Goal: Information Seeking & Learning: Learn about a topic

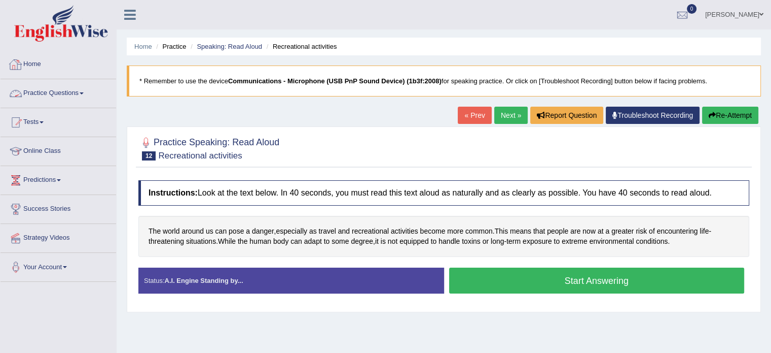
click at [33, 70] on link "Home" at bounding box center [59, 62] width 116 height 25
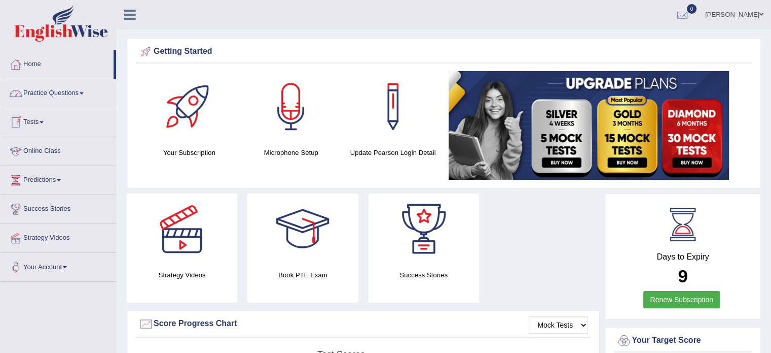
click at [52, 94] on link "Practice Questions" at bounding box center [59, 91] width 116 height 25
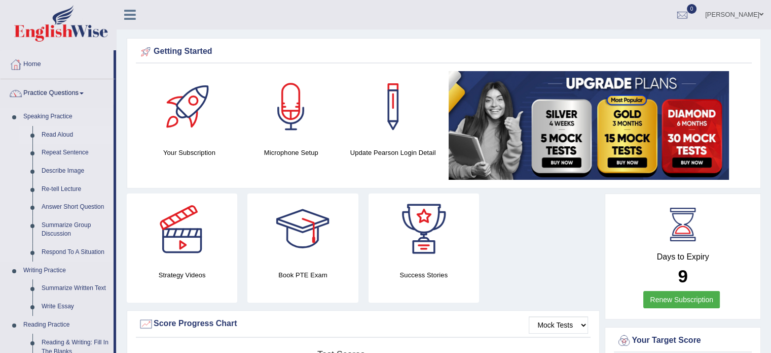
click at [53, 136] on link "Read Aloud" at bounding box center [75, 135] width 77 height 18
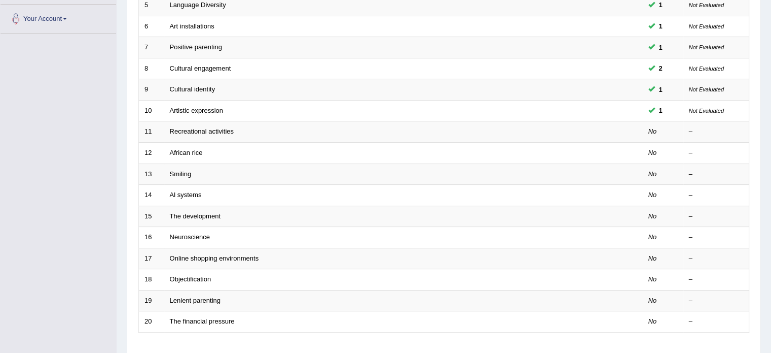
scroll to position [254, 0]
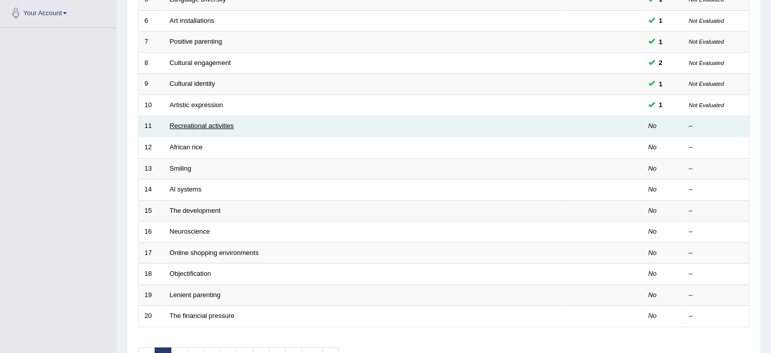
click at [174, 123] on link "Recreational activities" at bounding box center [202, 126] width 64 height 8
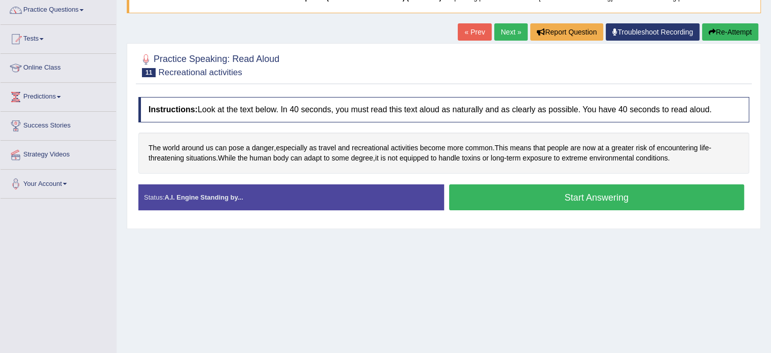
scroll to position [101, 0]
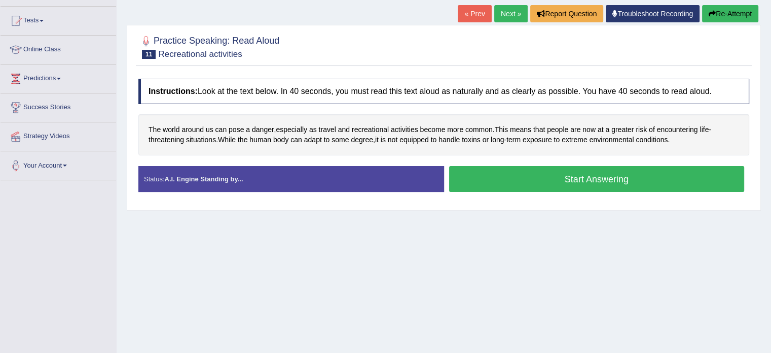
click at [493, 178] on button "Start Answering" at bounding box center [597, 179] width 296 height 26
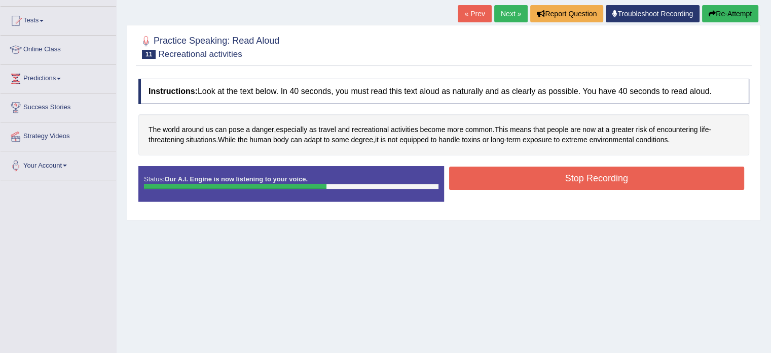
click at [493, 178] on button "Stop Recording" at bounding box center [597, 177] width 296 height 23
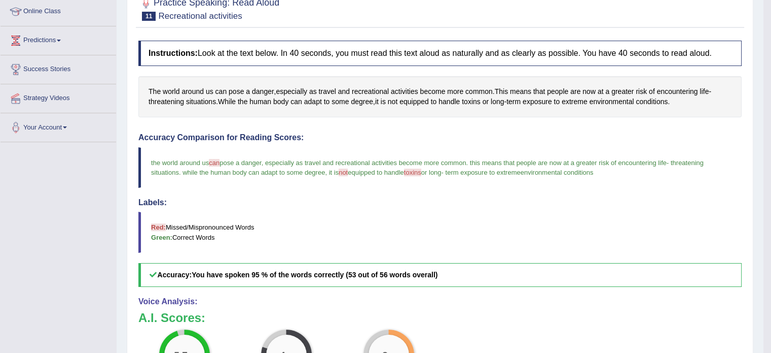
scroll to position [107, 0]
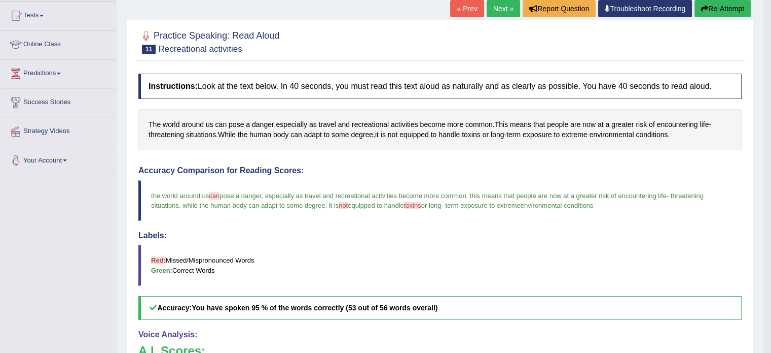
click at [502, 10] on link "Next »" at bounding box center [503, 8] width 33 height 17
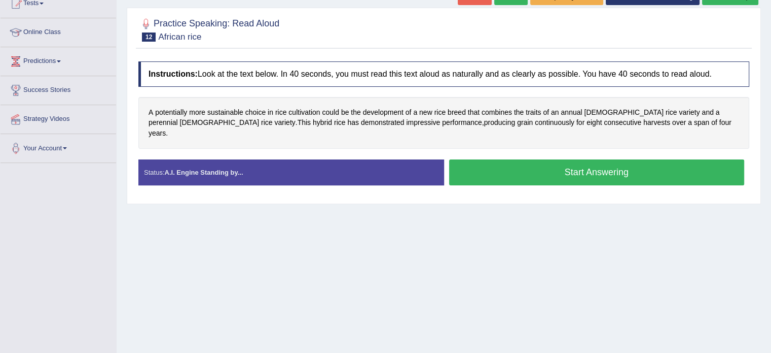
scroll to position [101, 0]
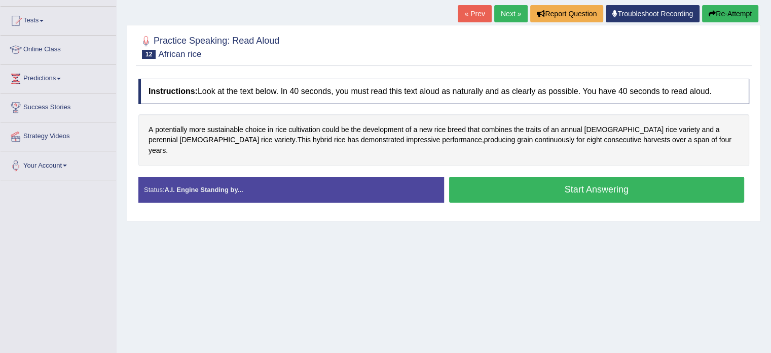
click at [515, 181] on button "Start Answering" at bounding box center [597, 190] width 296 height 26
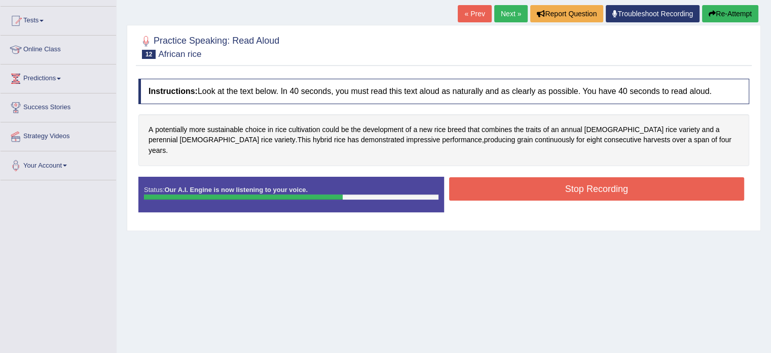
click at [515, 181] on button "Stop Recording" at bounding box center [597, 188] width 296 height 23
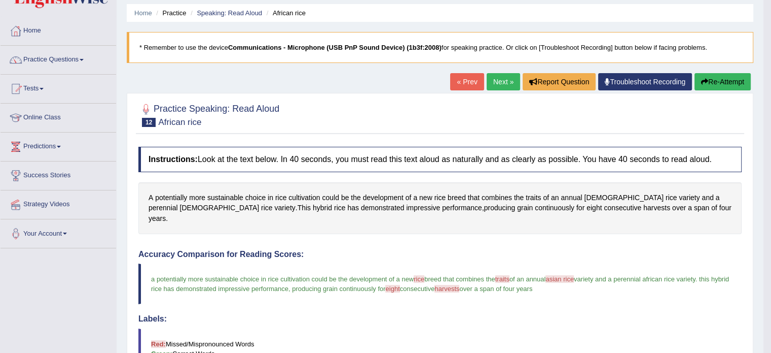
scroll to position [0, 0]
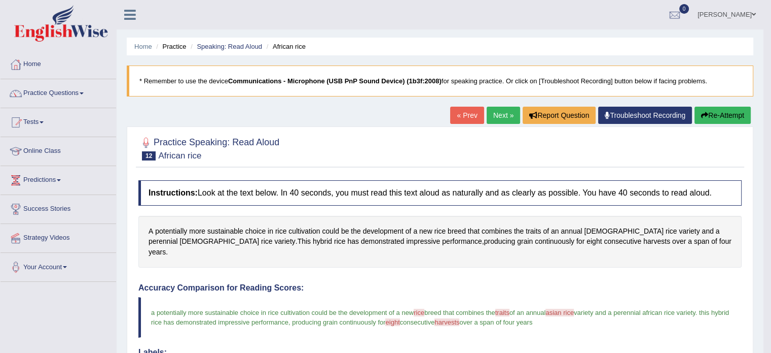
click at [701, 111] on button "Re-Attempt" at bounding box center [723, 115] width 56 height 17
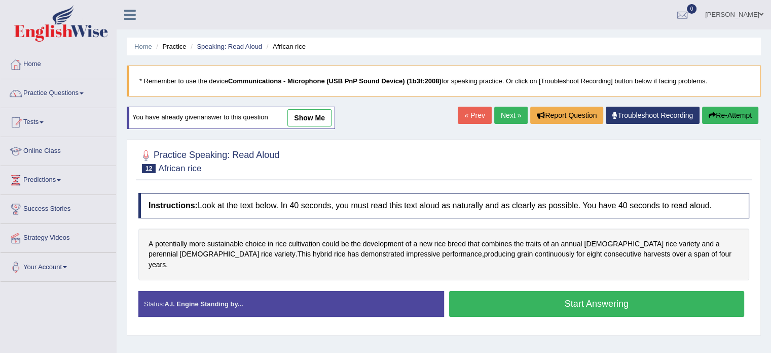
click at [536, 291] on button "Start Answering" at bounding box center [597, 304] width 296 height 26
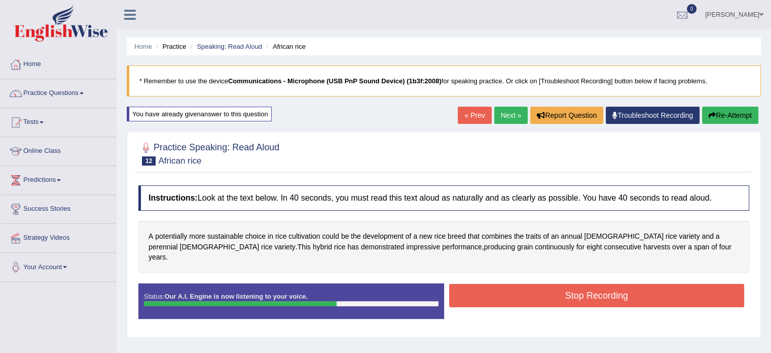
click at [535, 286] on button "Stop Recording" at bounding box center [597, 295] width 296 height 23
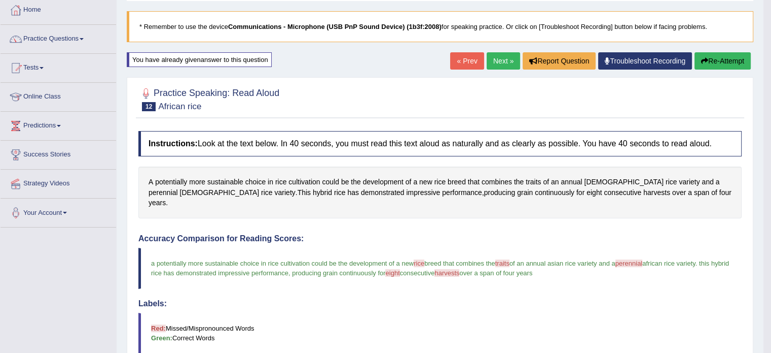
scroll to position [51, 0]
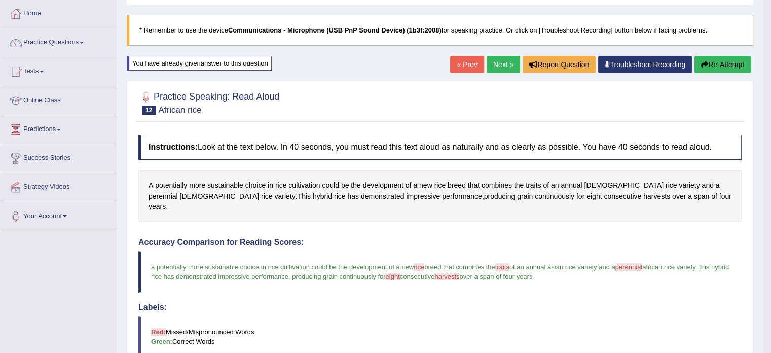
click at [504, 66] on link "Next »" at bounding box center [503, 64] width 33 height 17
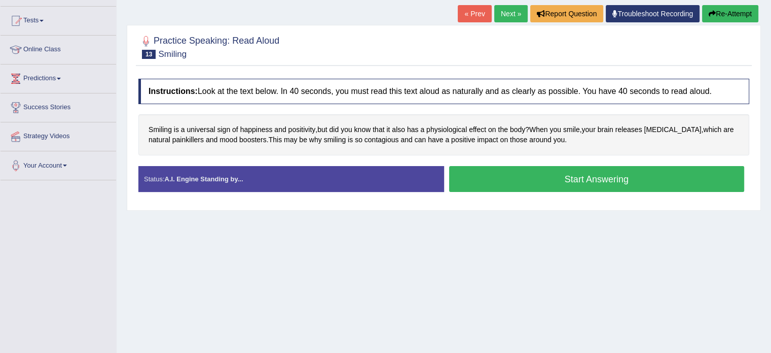
click at [537, 177] on button "Start Answering" at bounding box center [597, 179] width 296 height 26
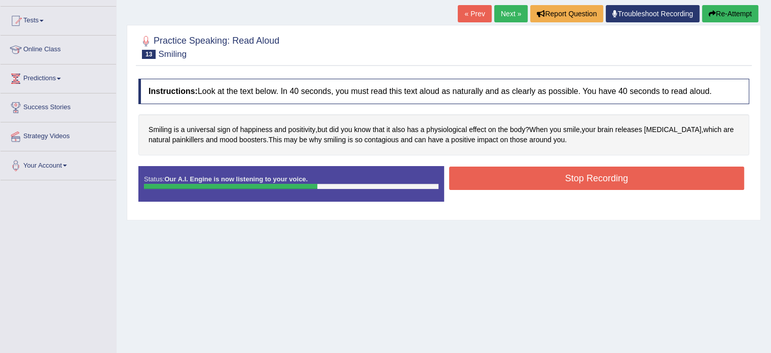
click at [537, 177] on button "Stop Recording" at bounding box center [597, 177] width 296 height 23
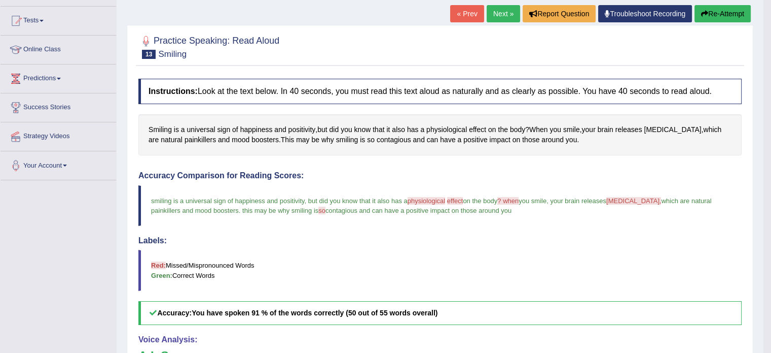
click at [715, 13] on button "Re-Attempt" at bounding box center [723, 13] width 56 height 17
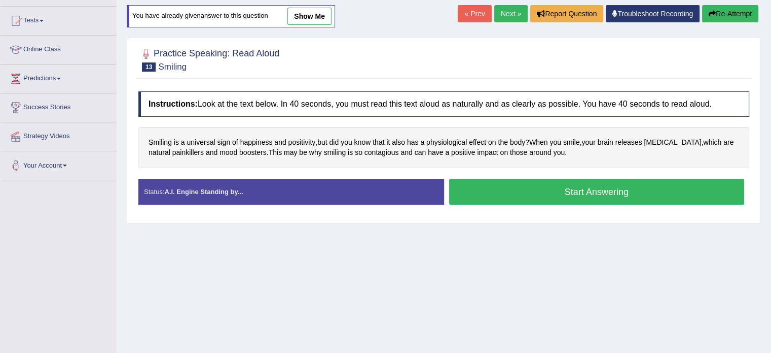
click at [528, 199] on button "Start Answering" at bounding box center [597, 192] width 296 height 26
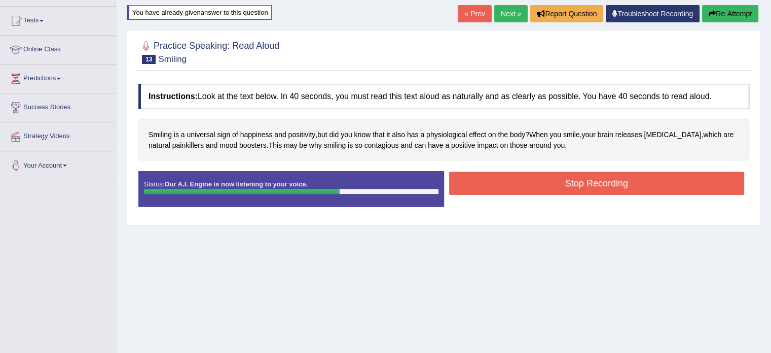
click at [529, 193] on button "Stop Recording" at bounding box center [597, 182] width 296 height 23
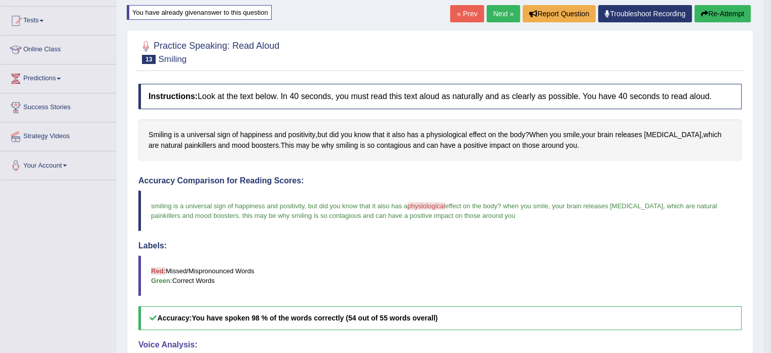
click at [701, 14] on icon "button" at bounding box center [704, 13] width 7 height 7
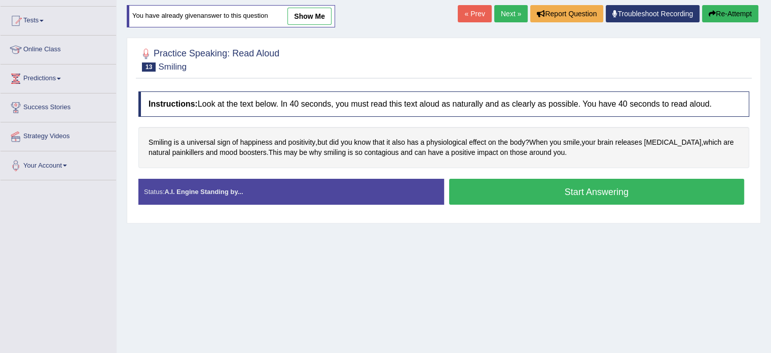
click at [491, 183] on button "Start Answering" at bounding box center [597, 192] width 296 height 26
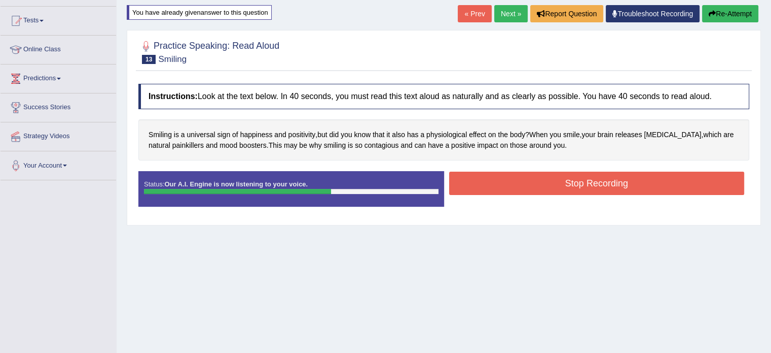
click at [490, 184] on button "Stop Recording" at bounding box center [597, 182] width 296 height 23
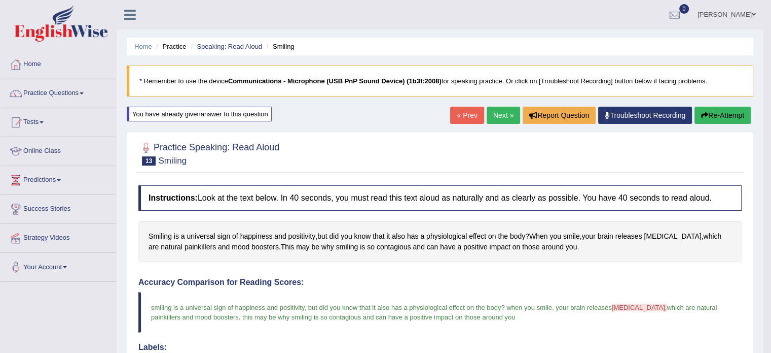
click at [507, 115] on link "Next »" at bounding box center [503, 115] width 33 height 17
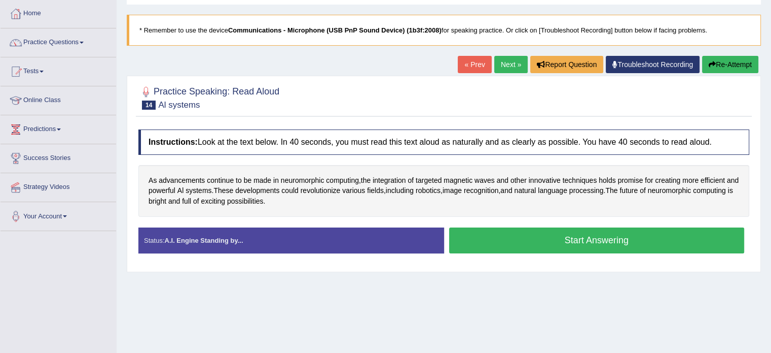
click at [518, 237] on button "Start Answering" at bounding box center [597, 240] width 296 height 26
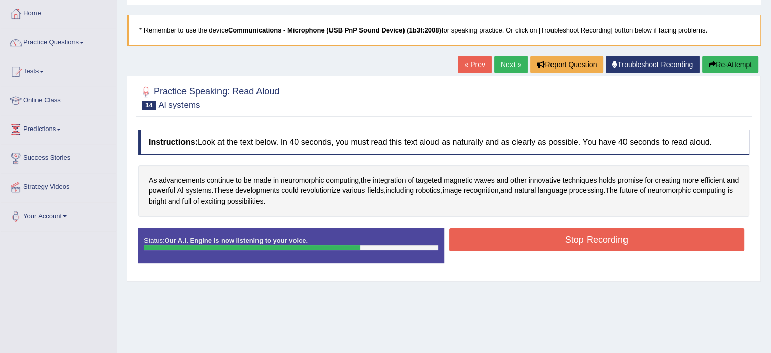
click at [518, 236] on button "Stop Recording" at bounding box center [597, 239] width 296 height 23
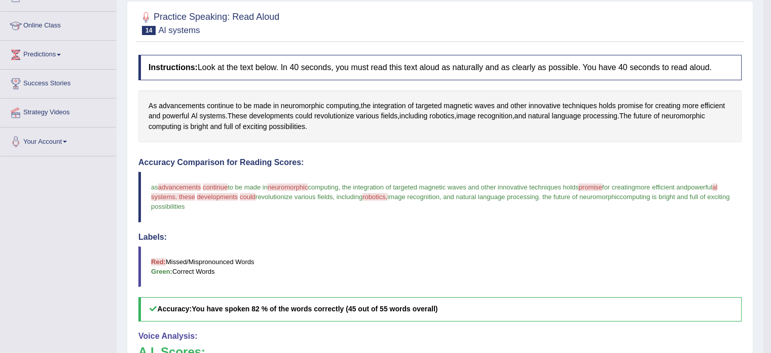
scroll to position [101, 0]
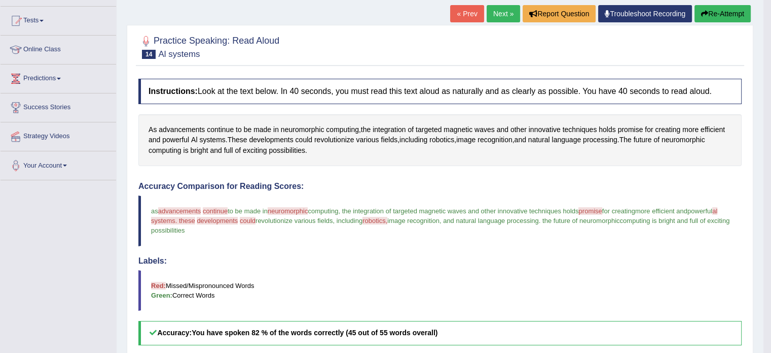
click at [702, 12] on icon "button" at bounding box center [704, 13] width 7 height 7
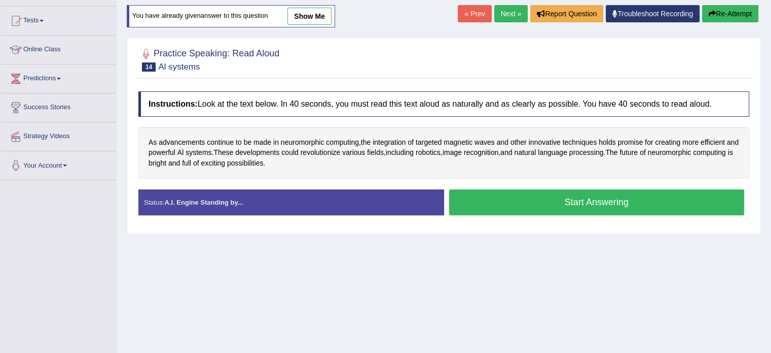
click at [563, 199] on button "Start Answering" at bounding box center [597, 202] width 296 height 26
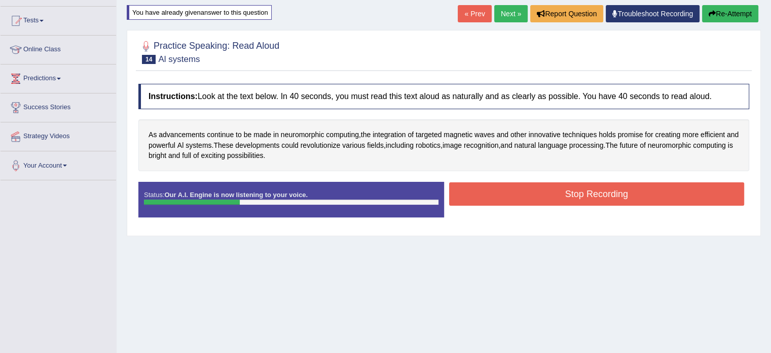
click at [563, 199] on button "Stop Recording" at bounding box center [597, 193] width 296 height 23
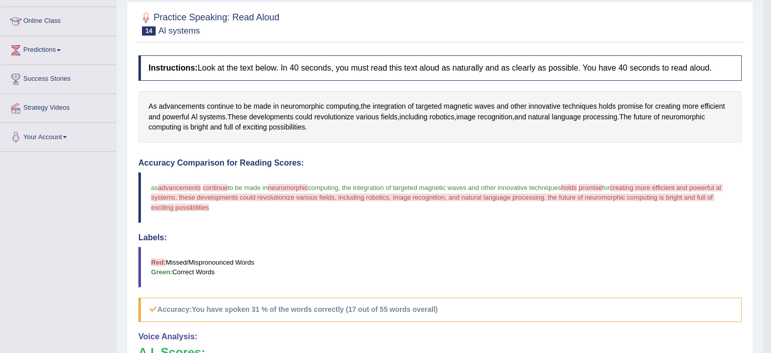
scroll to position [101, 0]
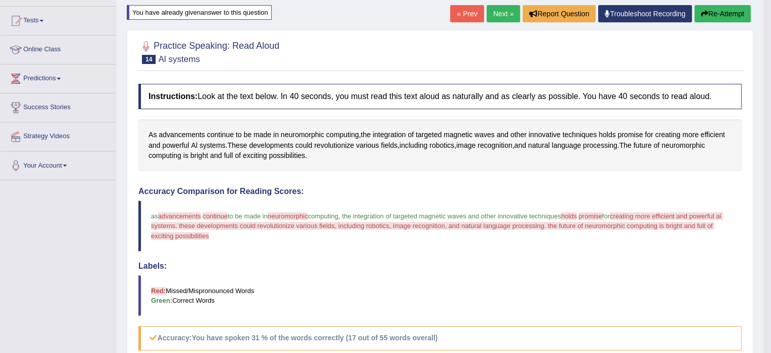
click at [717, 16] on button "Re-Attempt" at bounding box center [723, 13] width 56 height 17
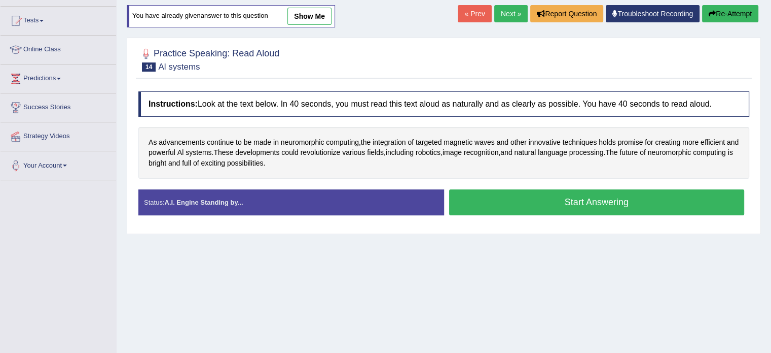
click at [549, 202] on button "Start Answering" at bounding box center [597, 202] width 296 height 26
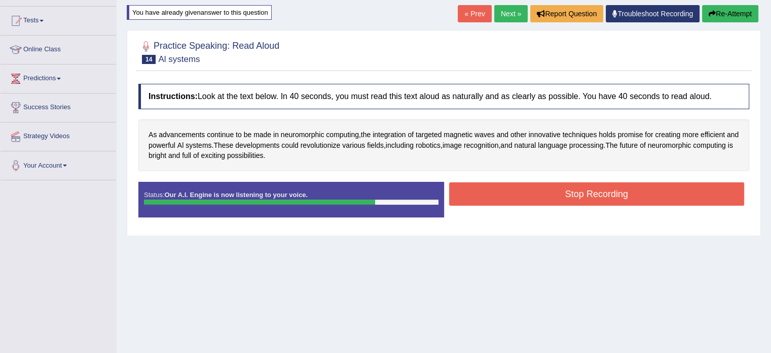
click at [554, 194] on button "Stop Recording" at bounding box center [597, 193] width 296 height 23
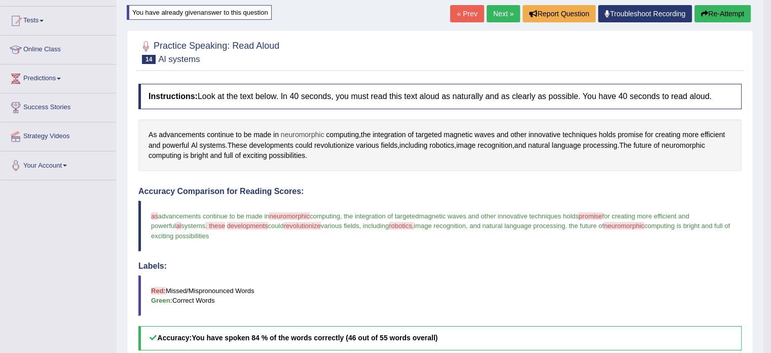
click at [293, 134] on span "neuromorphic" at bounding box center [303, 134] width 44 height 11
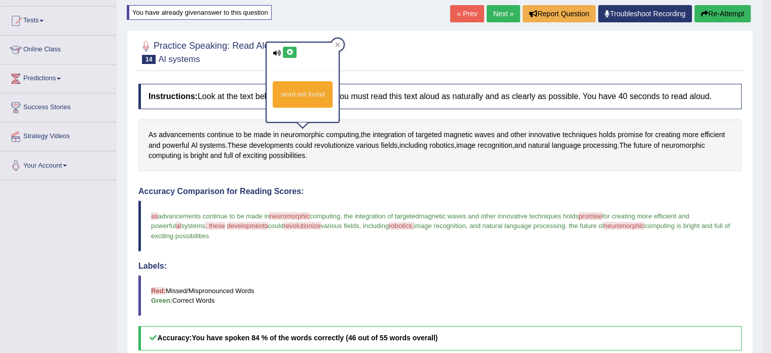
click at [287, 54] on icon at bounding box center [290, 52] width 8 height 6
click at [291, 52] on icon at bounding box center [290, 52] width 8 height 6
click at [288, 53] on icon at bounding box center [290, 52] width 8 height 6
click at [444, 17] on div "Home Practice Speaking: Read Aloud Al systems * Remember to use the device Comm…" at bounding box center [440, 230] width 647 height 663
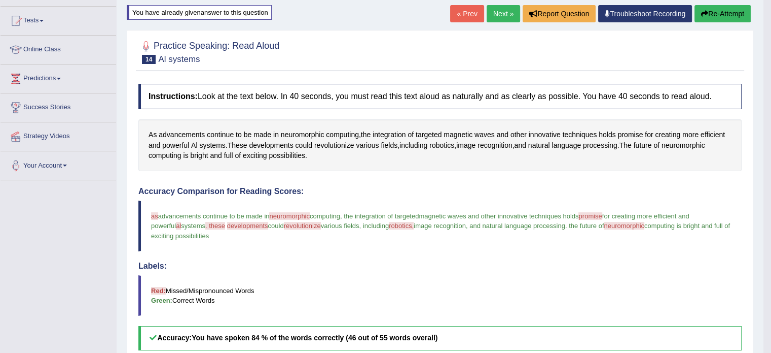
click at [450, 15] on link "« Prev" at bounding box center [466, 13] width 33 height 17
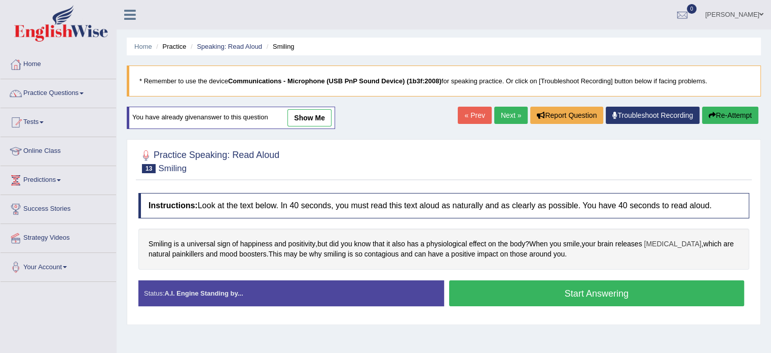
click at [672, 241] on span "endorphins" at bounding box center [672, 243] width 57 height 11
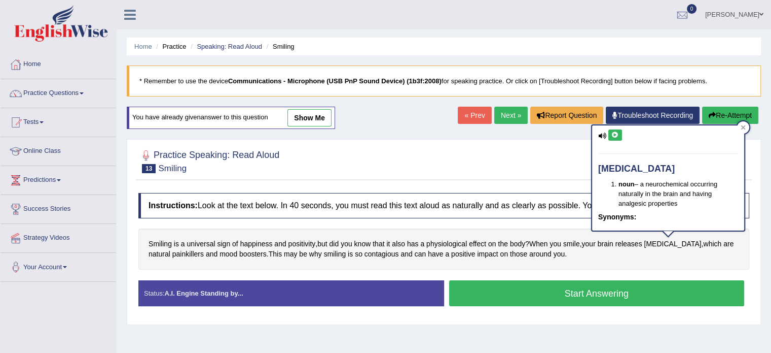
click at [613, 133] on icon at bounding box center [616, 135] width 8 height 6
click at [505, 113] on link "Next »" at bounding box center [511, 115] width 33 height 17
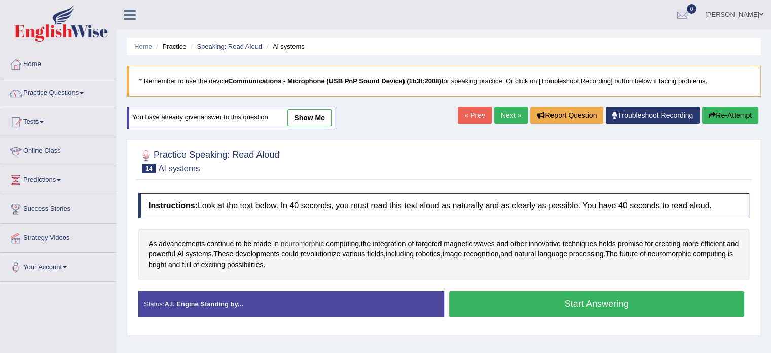
click at [294, 239] on span "neuromorphic" at bounding box center [303, 243] width 44 height 11
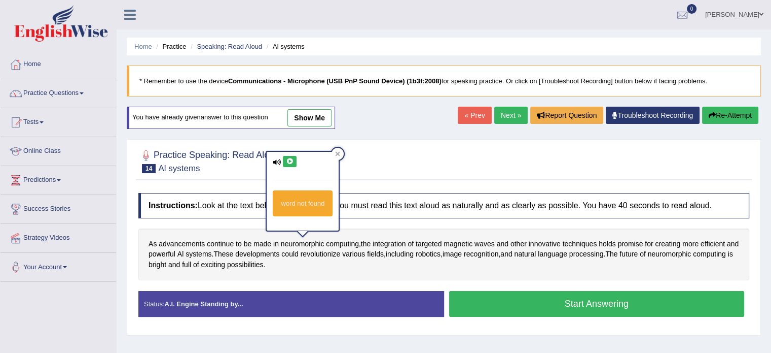
click at [291, 161] on icon at bounding box center [290, 161] width 8 height 6
click at [375, 275] on div "As advancements continue to be made in neuromorphic computing , the integration…" at bounding box center [443, 254] width 611 height 52
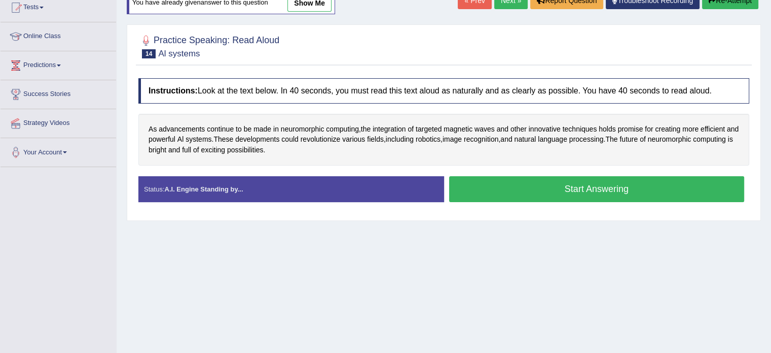
scroll to position [152, 0]
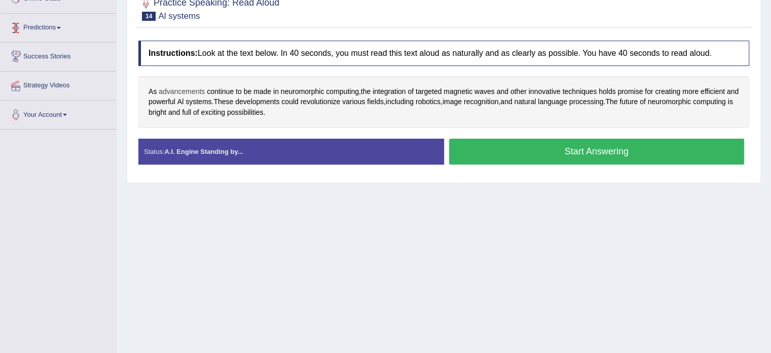
click at [173, 88] on span "advancements" at bounding box center [182, 91] width 46 height 11
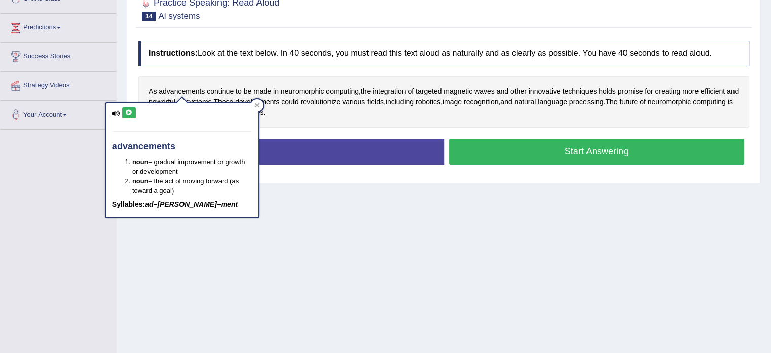
click at [126, 110] on icon at bounding box center [129, 113] width 8 height 6
click at [125, 110] on icon at bounding box center [129, 113] width 8 height 6
click at [498, 123] on div "As advancements continue to be made in neuromorphic computing , the integration…" at bounding box center [443, 102] width 611 height 52
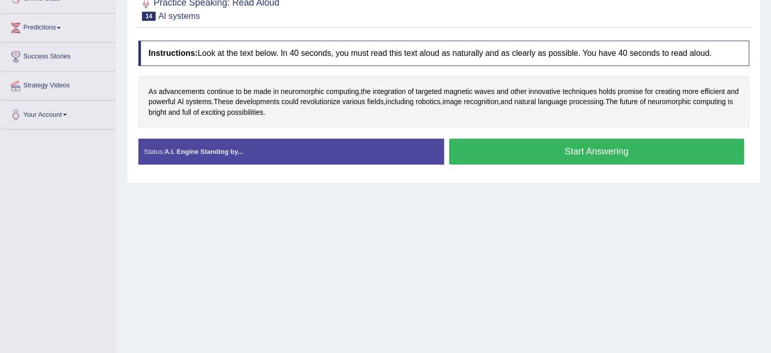
click at [537, 155] on button "Start Answering" at bounding box center [597, 151] width 296 height 26
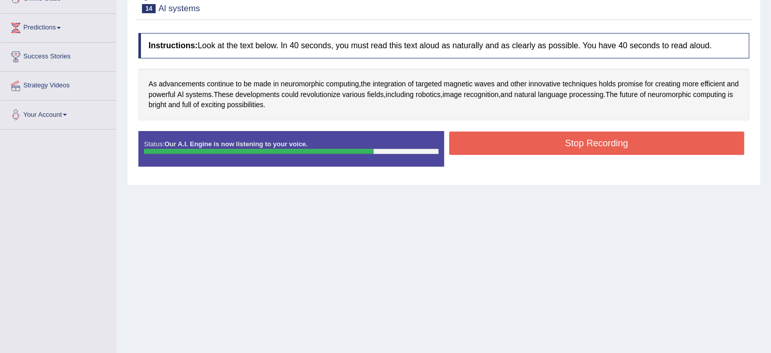
click at [498, 147] on button "Stop Recording" at bounding box center [597, 142] width 296 height 23
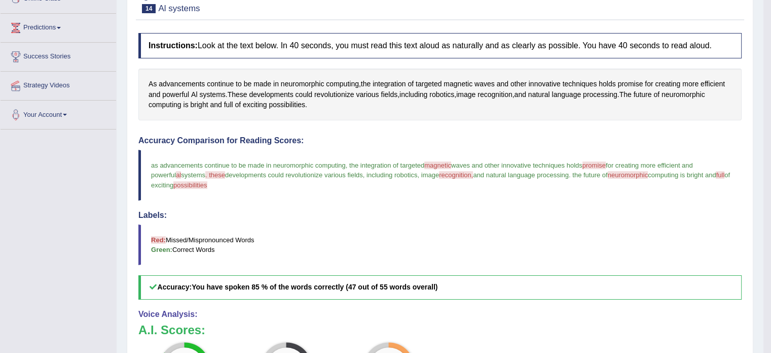
click at [439, 172] on span "recognition," at bounding box center [456, 175] width 34 height 8
click at [504, 96] on span "recognition" at bounding box center [495, 94] width 35 height 11
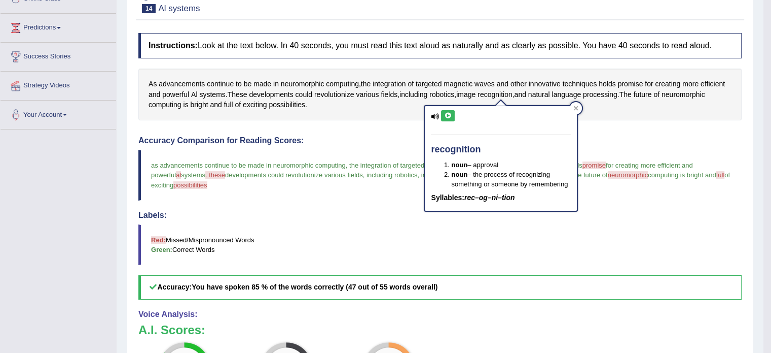
click at [450, 113] on icon at bounding box center [448, 116] width 8 height 6
click at [647, 114] on div "As advancements continue to be made in neuromorphic computing , the integration…" at bounding box center [440, 94] width 604 height 52
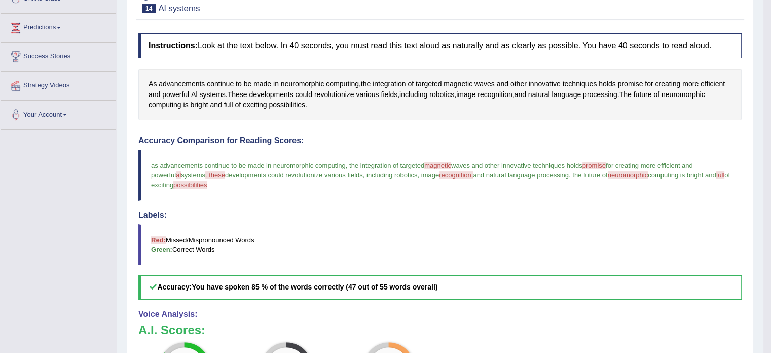
click at [186, 182] on span "possibilities" at bounding box center [189, 185] width 33 height 8
click at [187, 181] on span "possibilities" at bounding box center [189, 185] width 33 height 8
click at [185, 186] on span "possibilities" at bounding box center [189, 185] width 33 height 8
click at [195, 94] on span "Al" at bounding box center [194, 94] width 6 height 11
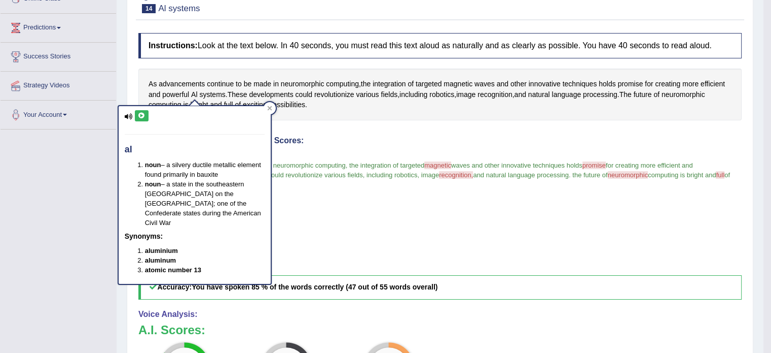
click at [144, 117] on icon at bounding box center [142, 116] width 8 height 6
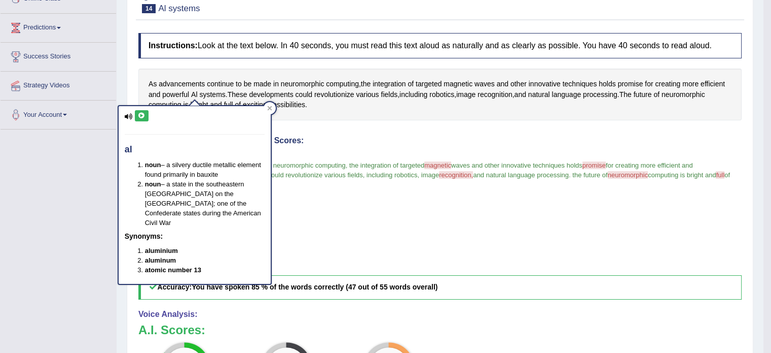
click at [304, 113] on div "As advancements continue to be made in neuromorphic computing , the integration…" at bounding box center [440, 94] width 604 height 52
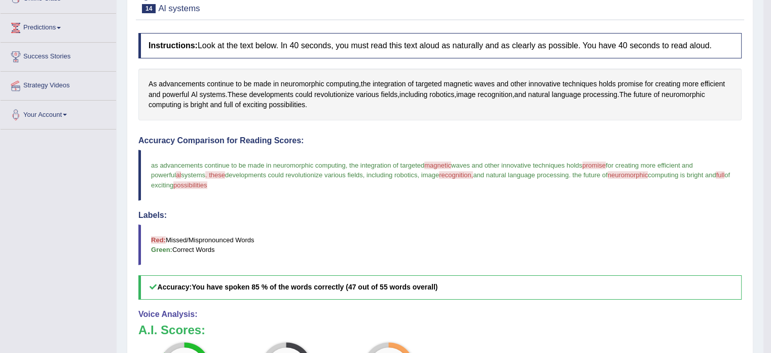
click at [182, 183] on span "possibilities" at bounding box center [189, 185] width 33 height 8
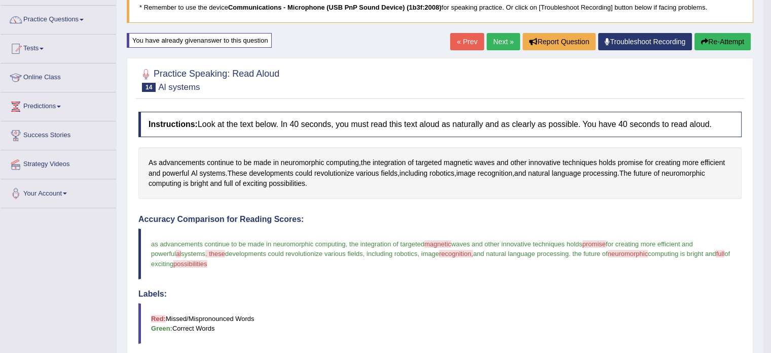
scroll to position [51, 0]
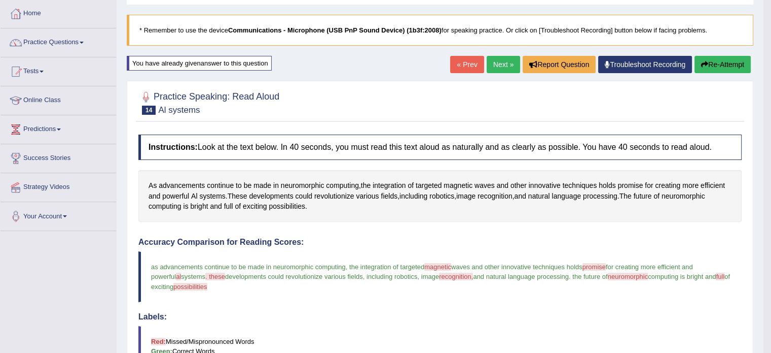
click at [715, 58] on button "Re-Attempt" at bounding box center [723, 64] width 56 height 17
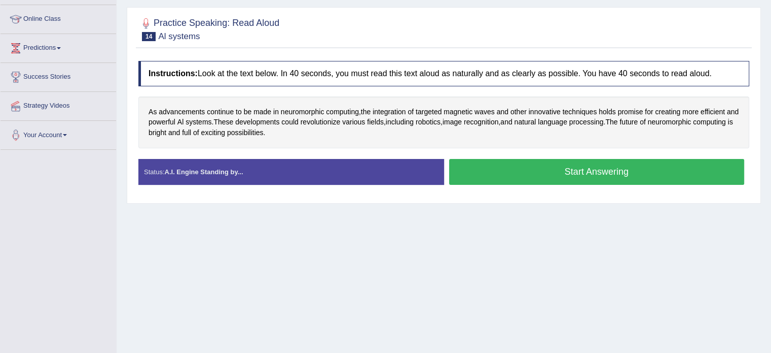
scroll to position [152, 0]
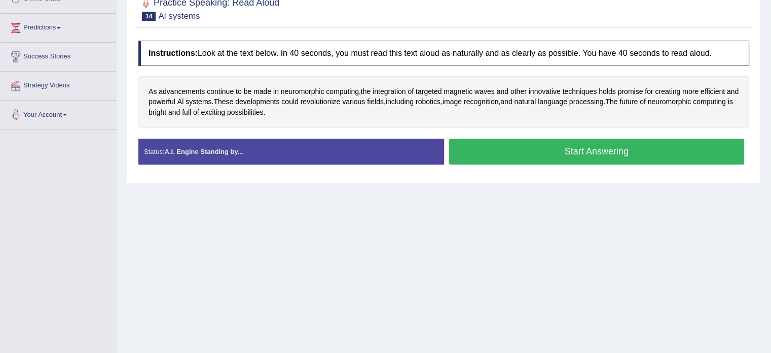
click at [544, 159] on button "Start Answering" at bounding box center [597, 151] width 296 height 26
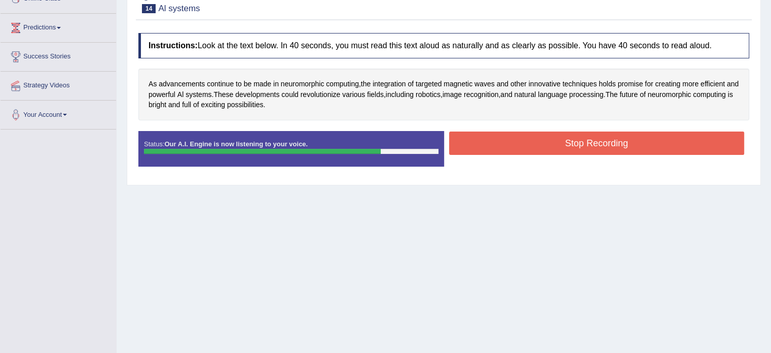
click at [539, 146] on button "Stop Recording" at bounding box center [597, 142] width 296 height 23
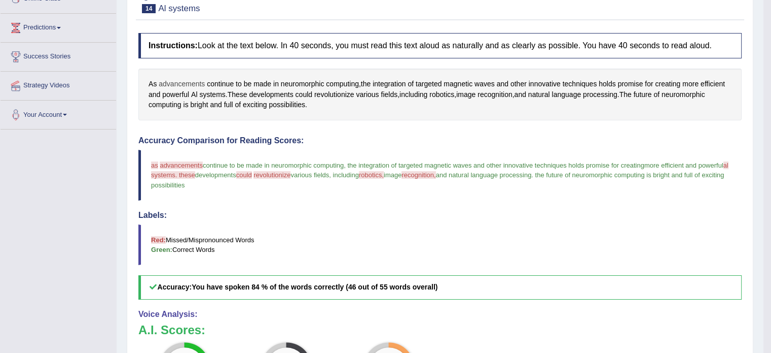
click at [176, 84] on span "advancements" at bounding box center [182, 84] width 46 height 11
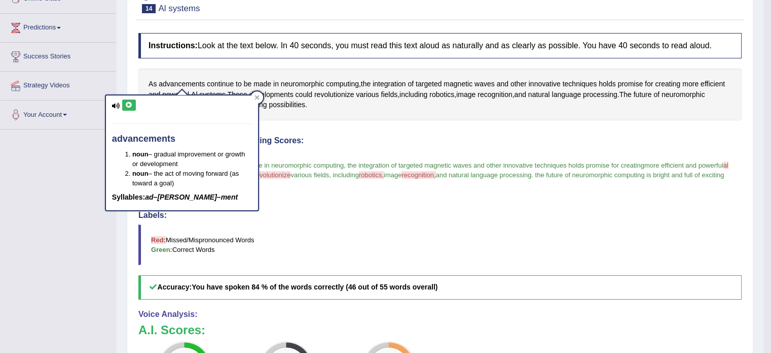
click at [130, 103] on icon at bounding box center [129, 105] width 8 height 6
click at [325, 97] on span "revolutionize" at bounding box center [334, 94] width 40 height 11
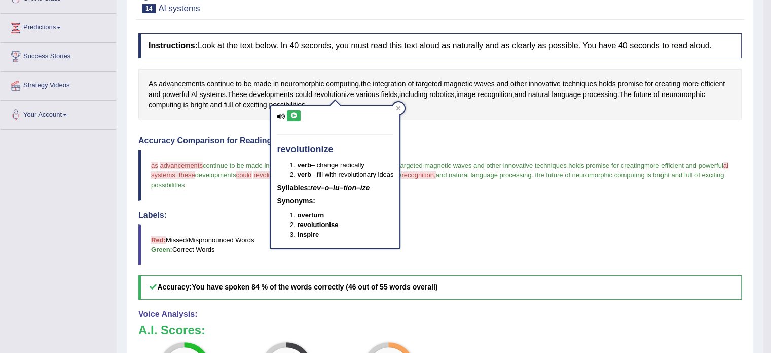
click at [222, 120] on div "Instructions: Look at the text below. In 40 seconds, you must read this text al…" at bounding box center [440, 263] width 609 height 470
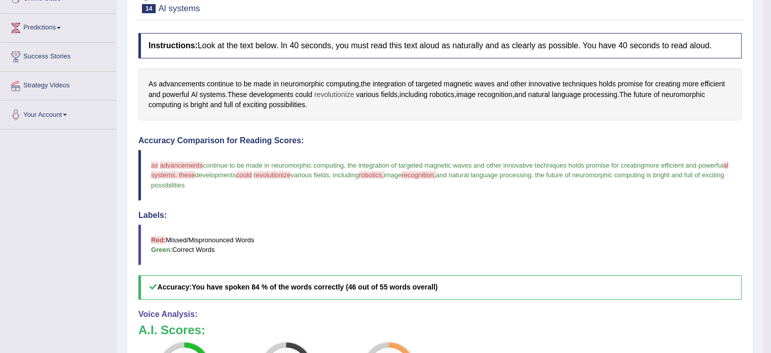
click at [325, 96] on span "revolutionize" at bounding box center [334, 94] width 40 height 11
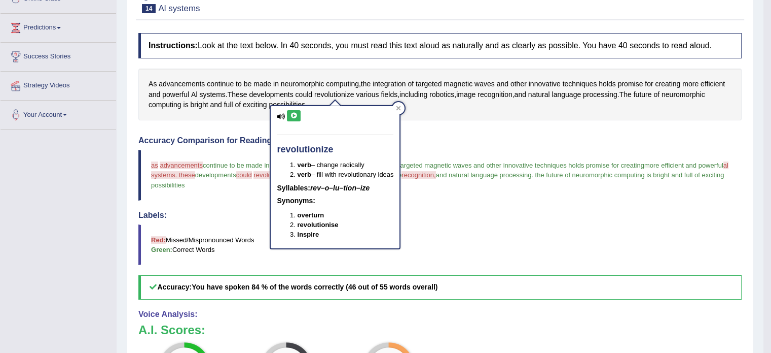
click at [293, 113] on icon at bounding box center [294, 116] width 8 height 6
click at [425, 108] on div "As advancements continue to be made in neuromorphic computing , the integration…" at bounding box center [440, 94] width 604 height 52
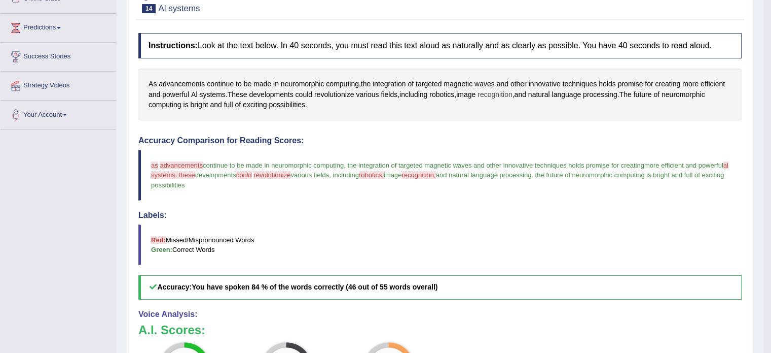
click at [493, 93] on span "recognition" at bounding box center [495, 94] width 35 height 11
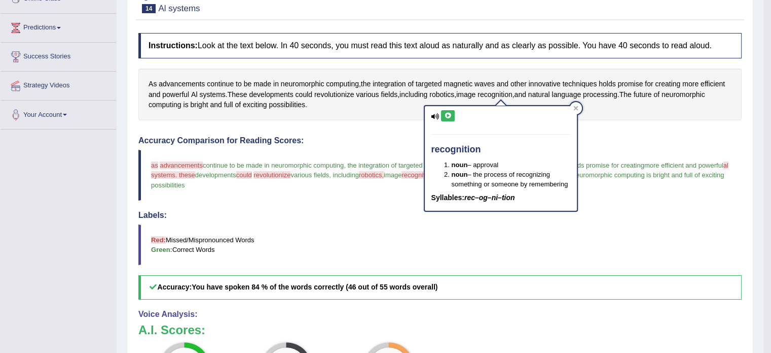
click at [449, 114] on icon at bounding box center [448, 116] width 8 height 6
click at [448, 114] on icon at bounding box center [448, 116] width 8 height 6
click at [339, 103] on div "As advancements continue to be made in neuromorphic computing , the integration…" at bounding box center [440, 94] width 604 height 52
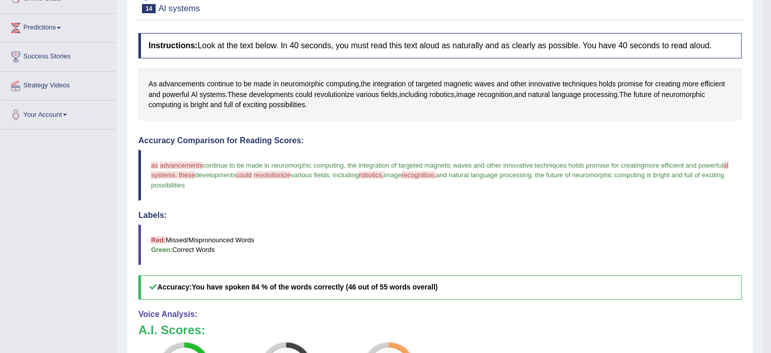
scroll to position [101, 0]
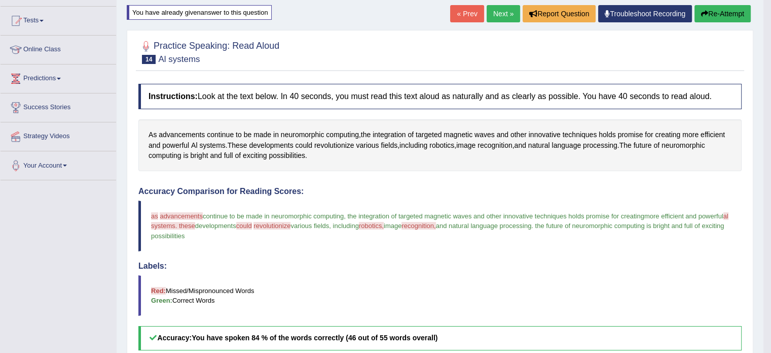
click at [716, 18] on button "Re-Attempt" at bounding box center [723, 13] width 56 height 17
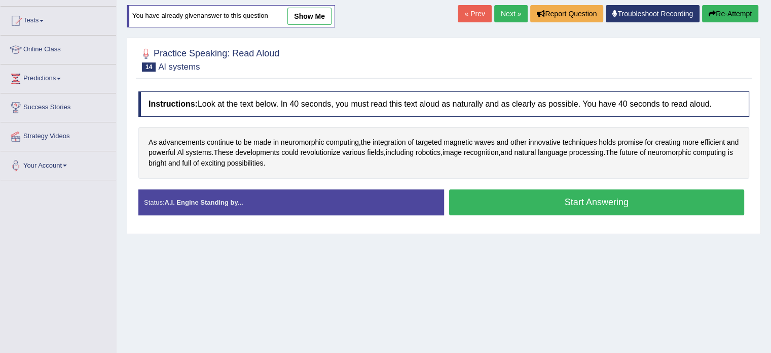
click at [539, 197] on button "Start Answering" at bounding box center [597, 202] width 296 height 26
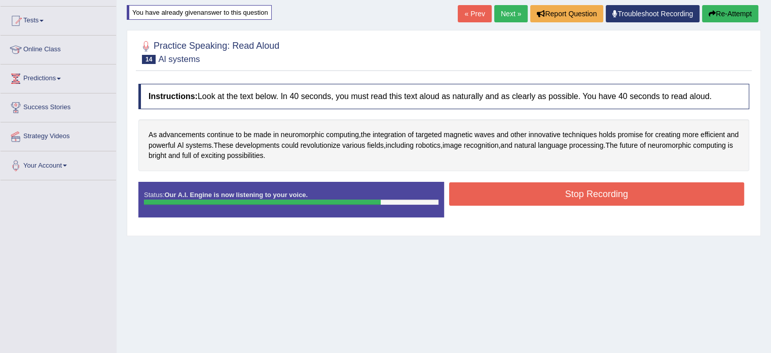
click at [517, 199] on button "Stop Recording" at bounding box center [597, 193] width 296 height 23
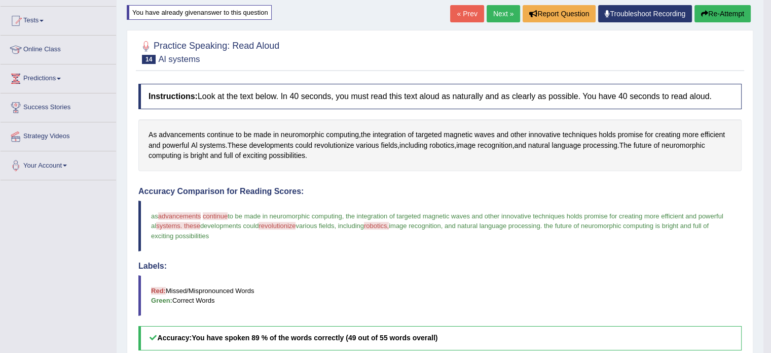
click at [508, 18] on link "Next »" at bounding box center [503, 13] width 33 height 17
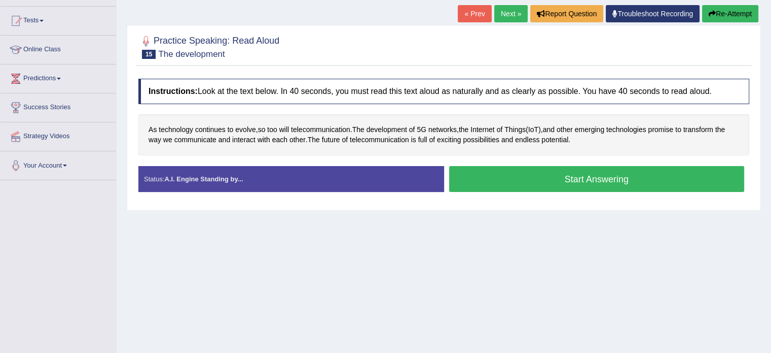
scroll to position [51, 0]
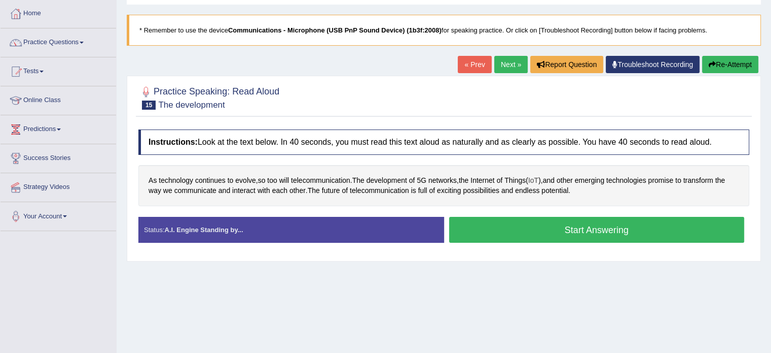
click at [539, 180] on span "IoT" at bounding box center [534, 180] width 10 height 11
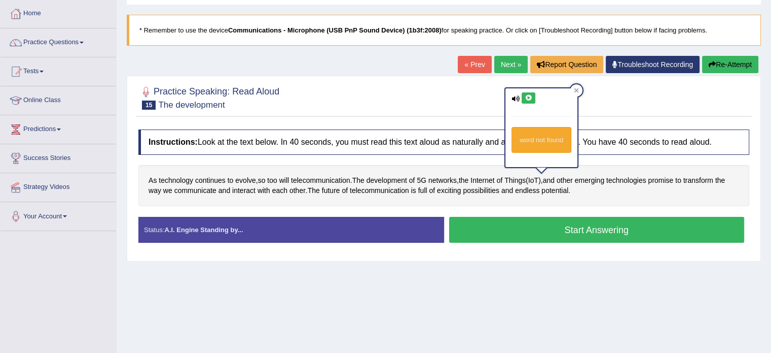
click at [528, 102] on button at bounding box center [529, 97] width 14 height 11
click at [646, 200] on div "As technology continues to evolve , so too will telecommunication . The develop…" at bounding box center [443, 185] width 611 height 41
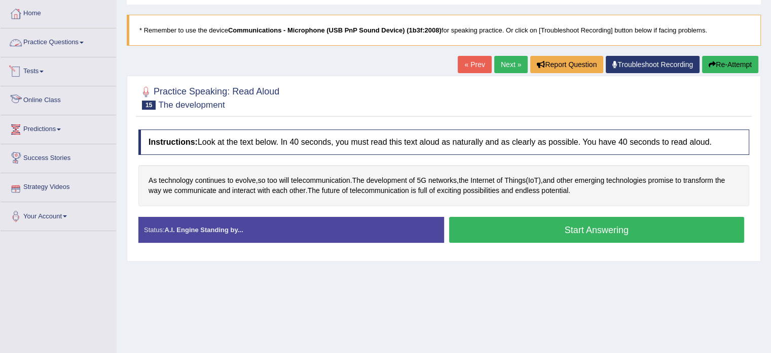
click at [32, 41] on link "Practice Questions" at bounding box center [59, 40] width 116 height 25
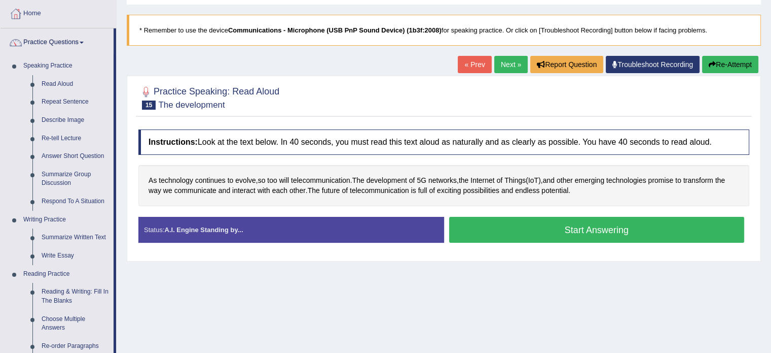
click at [456, 94] on div at bounding box center [443, 97] width 611 height 31
click at [56, 81] on link "Read Aloud" at bounding box center [75, 84] width 77 height 18
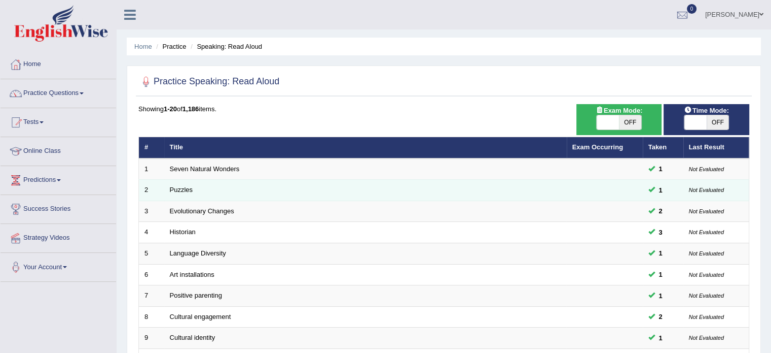
click at [562, 193] on td "Puzzles" at bounding box center [365, 190] width 403 height 21
click at [193, 191] on td "Puzzles" at bounding box center [365, 190] width 403 height 21
click at [183, 191] on link "Puzzles" at bounding box center [181, 190] width 23 height 8
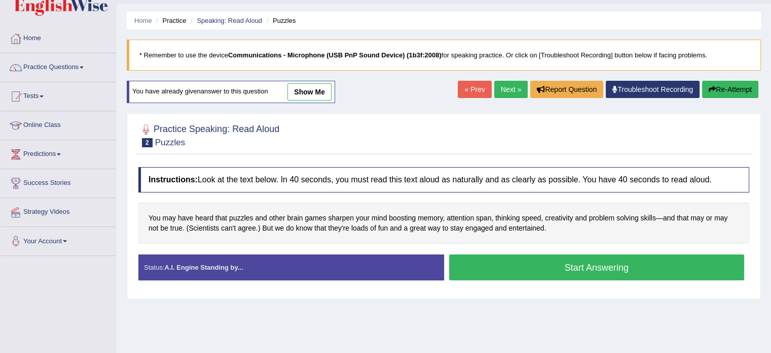
scroll to position [51, 0]
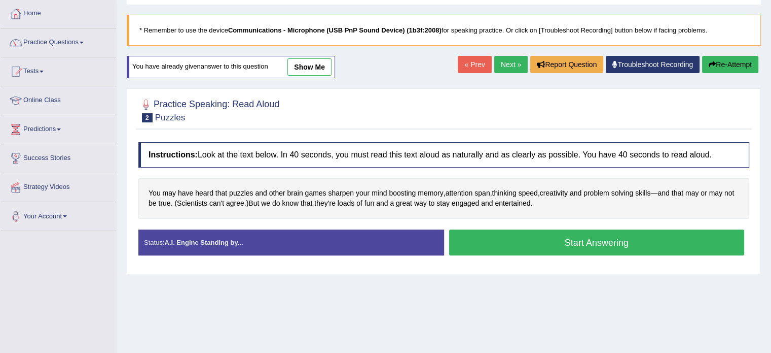
click at [504, 63] on link "Next »" at bounding box center [511, 64] width 33 height 17
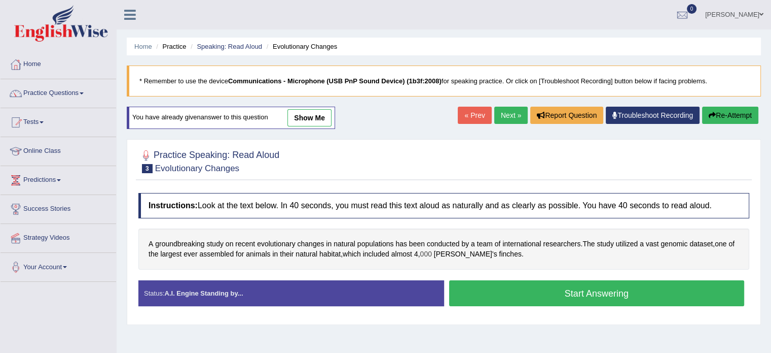
click at [430, 254] on span "000" at bounding box center [426, 254] width 12 height 11
click at [405, 265] on div "A groundbreaking study on recent evolutionary changes in natural populations ha…" at bounding box center [443, 248] width 611 height 41
click at [420, 251] on div "A groundbreaking study on recent evolutionary changes in natural populations ha…" at bounding box center [443, 248] width 611 height 41
click at [417, 251] on span "4" at bounding box center [416, 254] width 4 height 11
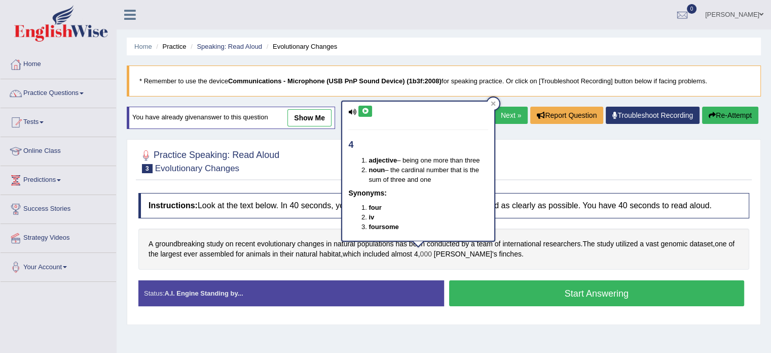
click at [422, 255] on span "000" at bounding box center [426, 254] width 12 height 11
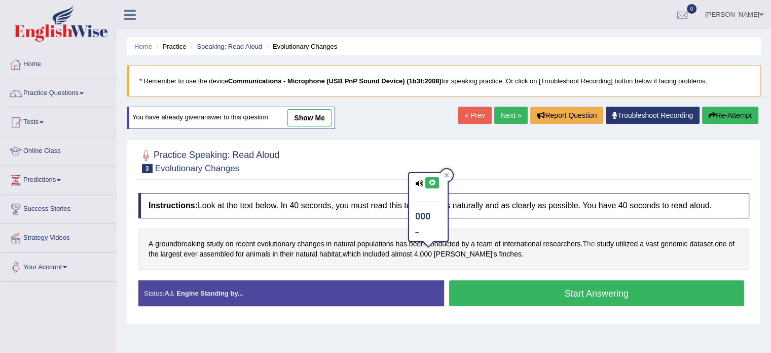
click at [591, 243] on span "The" at bounding box center [589, 243] width 12 height 11
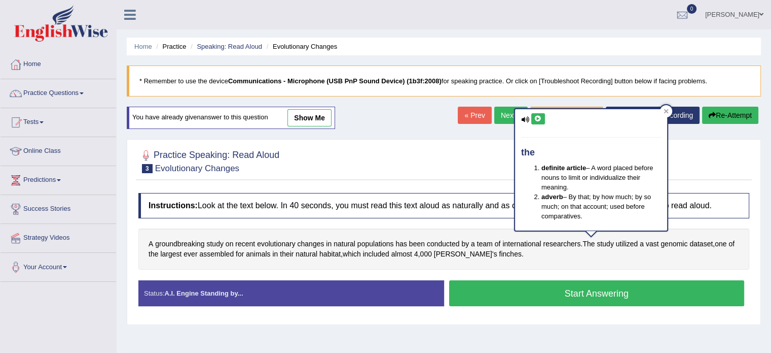
scroll to position [51, 0]
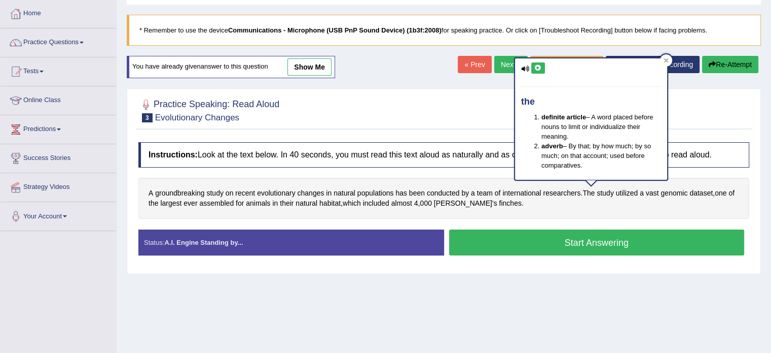
click at [531, 248] on button "Start Answering" at bounding box center [597, 242] width 296 height 26
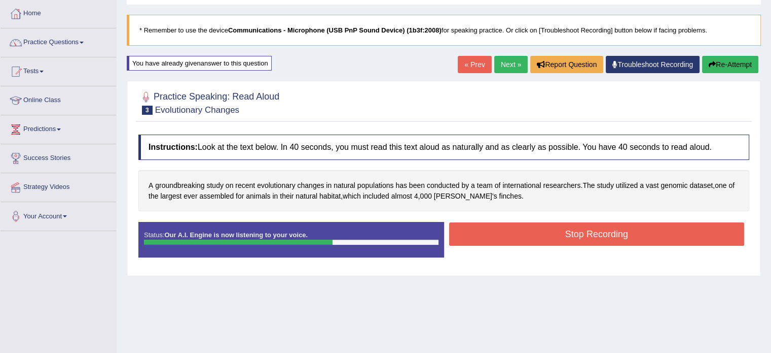
click at [533, 235] on button "Stop Recording" at bounding box center [597, 233] width 296 height 23
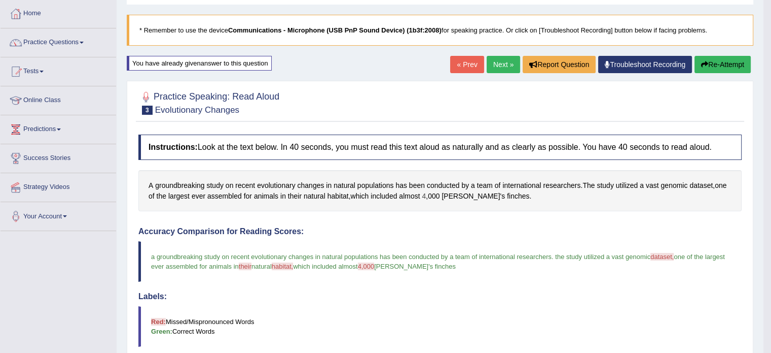
click at [426, 195] on span "4" at bounding box center [424, 196] width 4 height 11
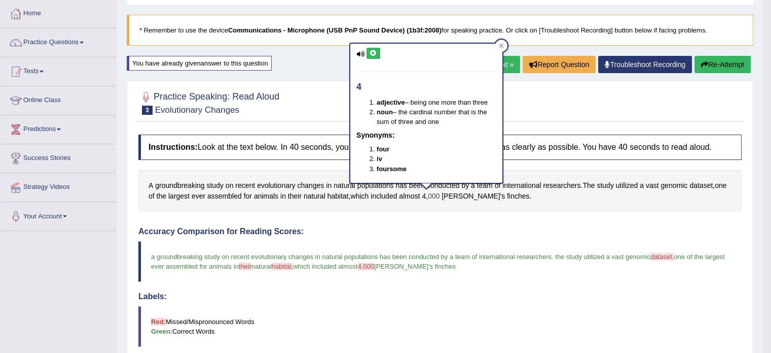
click at [431, 195] on span "000" at bounding box center [434, 196] width 12 height 11
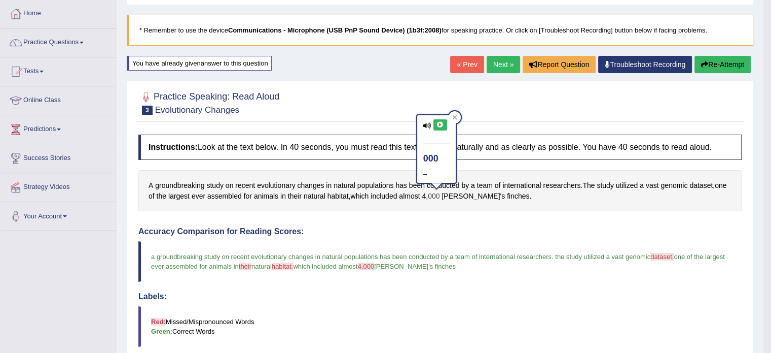
click at [434, 194] on span "000" at bounding box center [434, 196] width 12 height 11
click at [438, 125] on icon at bounding box center [441, 125] width 8 height 6
click at [454, 119] on icon at bounding box center [454, 117] width 5 height 5
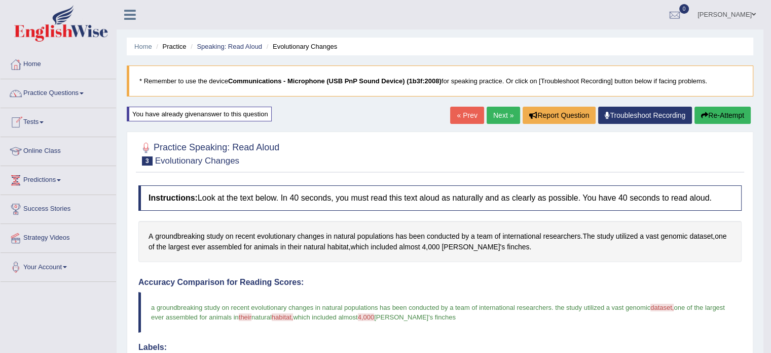
click at [502, 114] on link "Next »" at bounding box center [503, 115] width 33 height 17
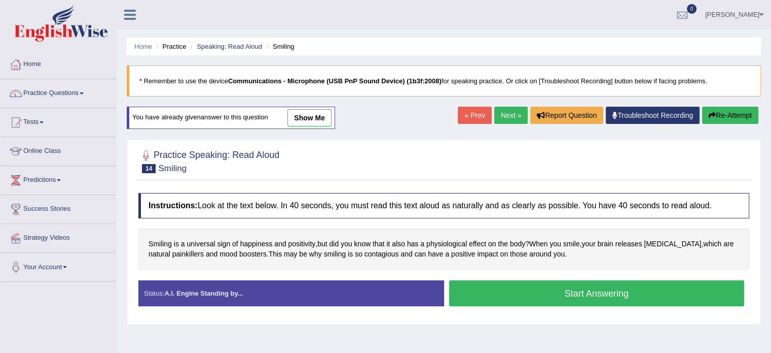
click at [502, 114] on link "Next »" at bounding box center [511, 115] width 33 height 17
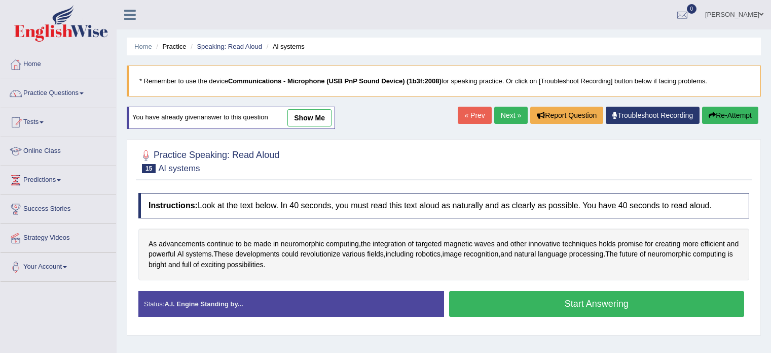
click at [502, 114] on link "Next »" at bounding box center [511, 115] width 33 height 17
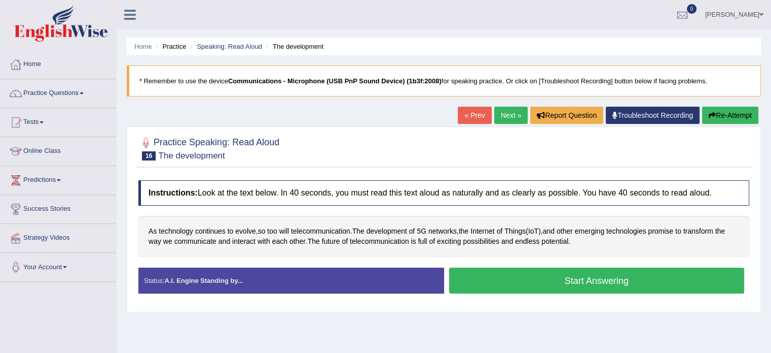
click at [469, 111] on link "« Prev" at bounding box center [474, 115] width 33 height 17
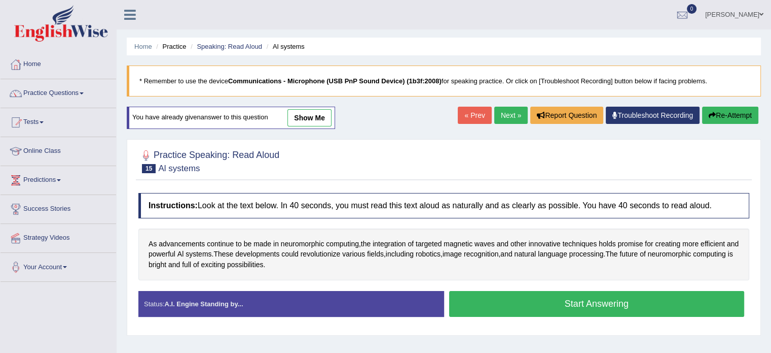
click at [474, 113] on link "« Prev" at bounding box center [474, 115] width 33 height 17
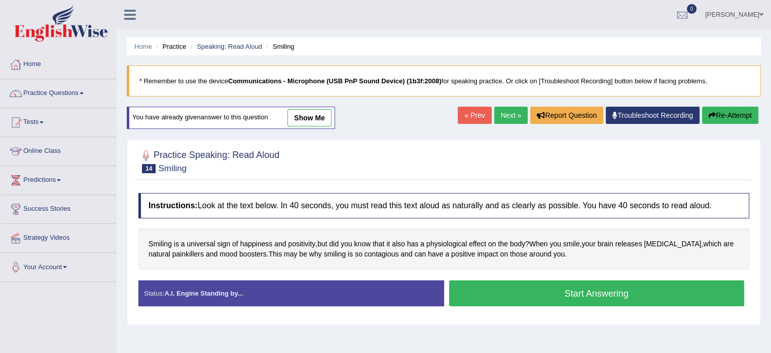
click at [474, 113] on link "« Prev" at bounding box center [474, 115] width 33 height 17
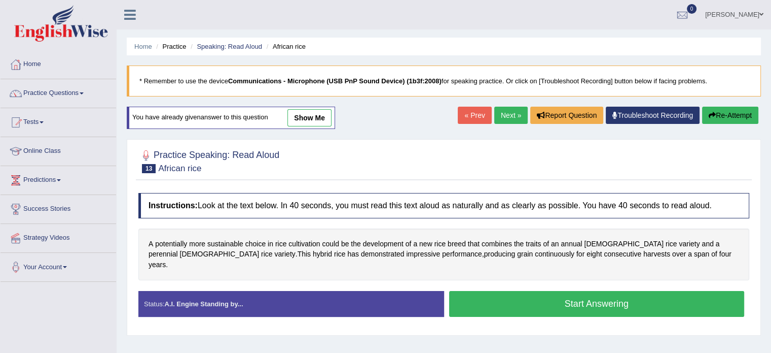
click at [497, 116] on link "Next »" at bounding box center [511, 115] width 33 height 17
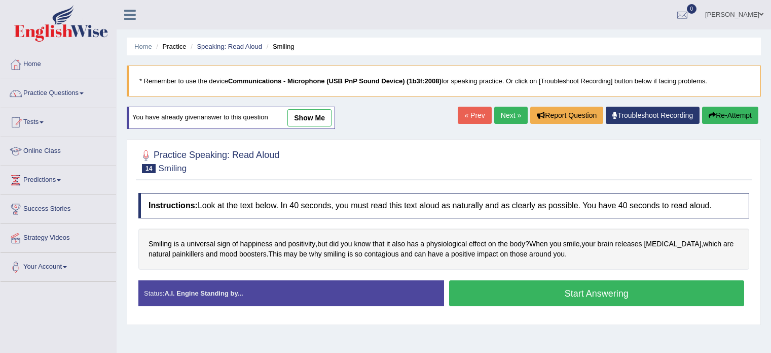
click at [497, 116] on link "Next »" at bounding box center [511, 115] width 33 height 17
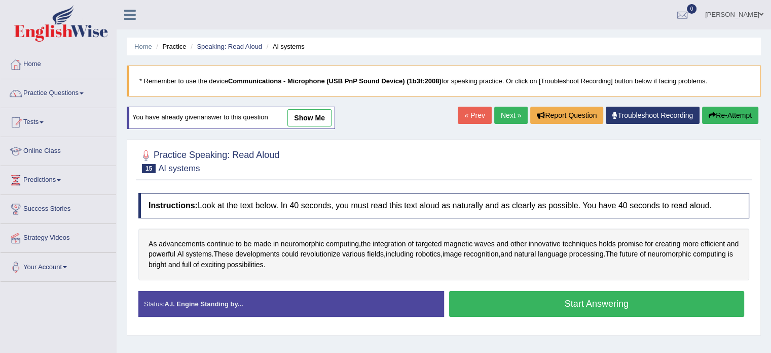
click at [497, 116] on link "Next »" at bounding box center [511, 115] width 33 height 17
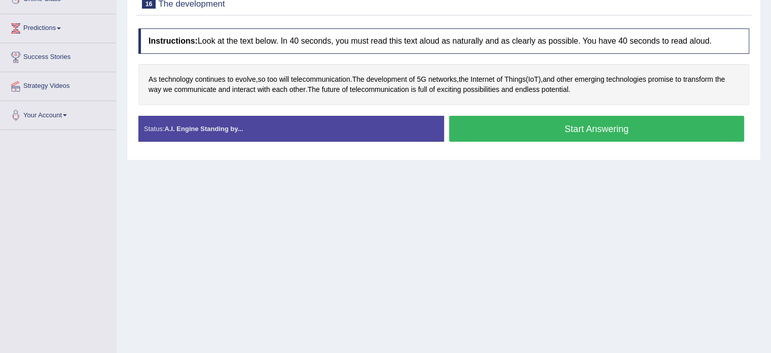
scroll to position [152, 0]
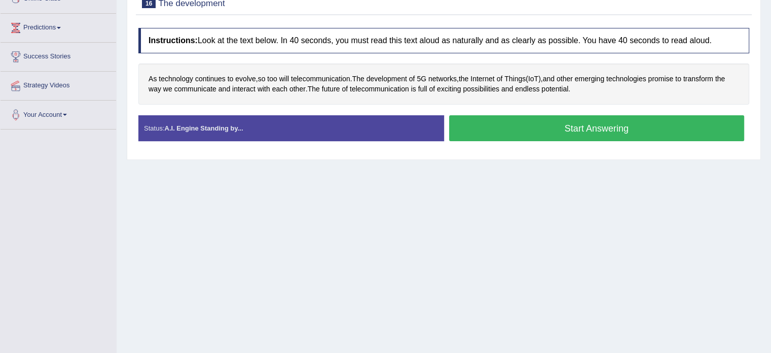
click at [624, 129] on button "Start Answering" at bounding box center [597, 128] width 296 height 26
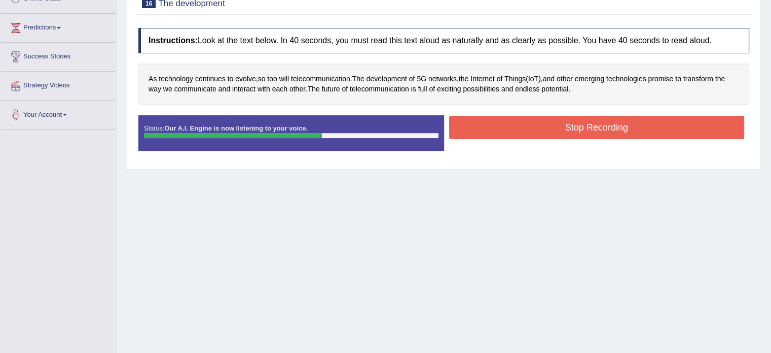
click at [624, 129] on button "Stop Recording" at bounding box center [597, 127] width 296 height 23
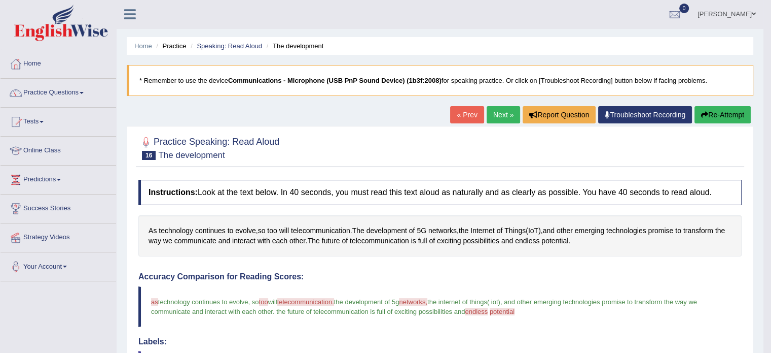
scroll to position [0, 0]
click at [727, 118] on button "Re-Attempt" at bounding box center [723, 115] width 56 height 17
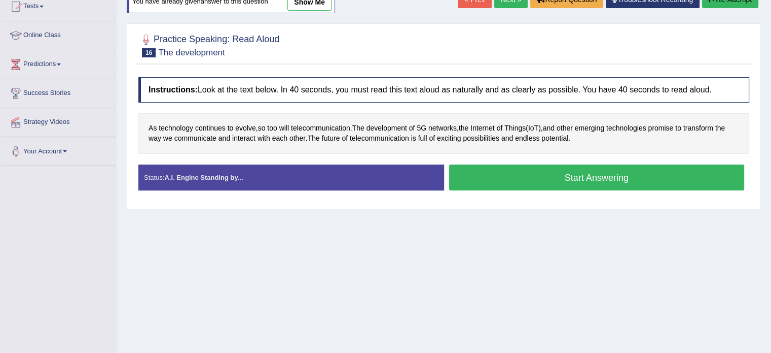
scroll to position [179, 0]
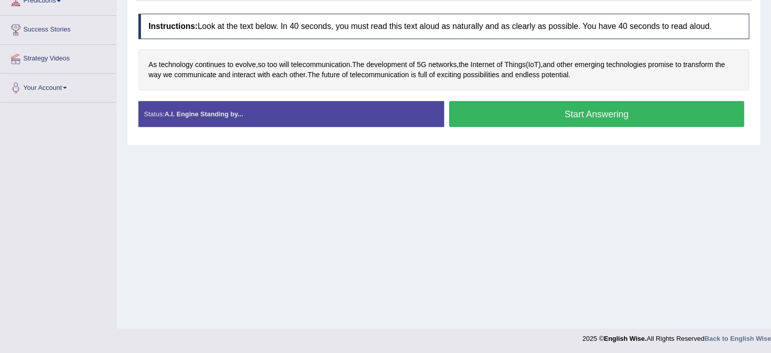
click at [554, 111] on button "Start Answering" at bounding box center [597, 114] width 296 height 26
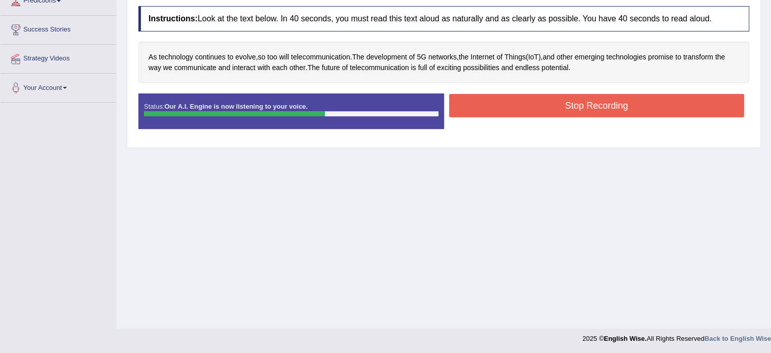
click at [554, 107] on button "Stop Recording" at bounding box center [597, 105] width 296 height 23
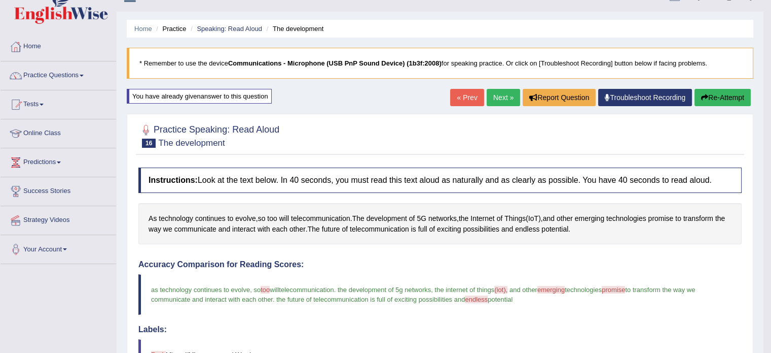
scroll to position [0, 0]
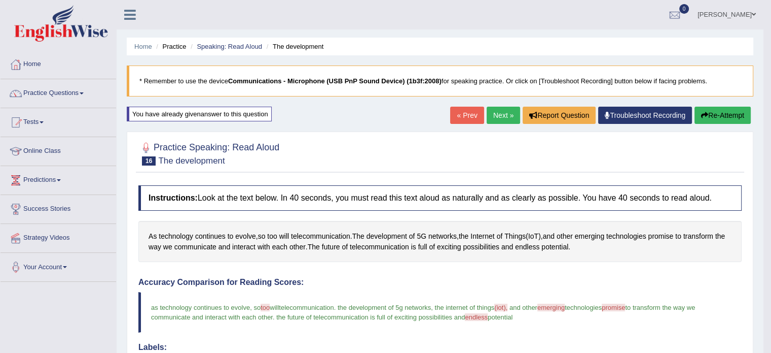
click at [720, 125] on div "« Prev Next » Report Question Troubleshoot Recording Re-Attempt" at bounding box center [601, 117] width 303 height 20
click at [720, 121] on button "Re-Attempt" at bounding box center [723, 115] width 56 height 17
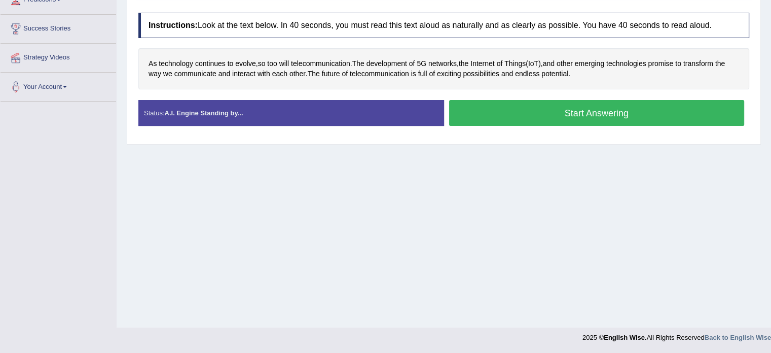
scroll to position [129, 0]
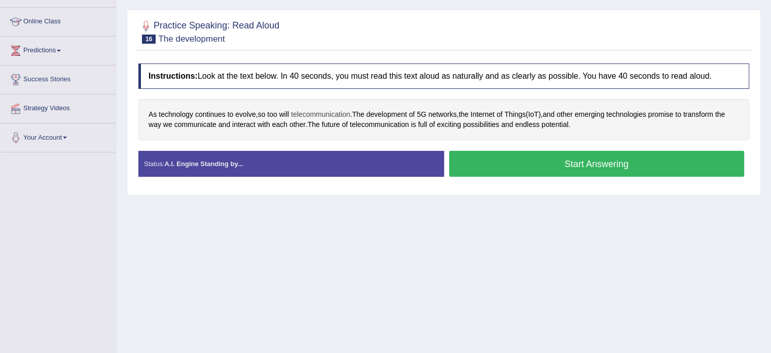
click at [311, 111] on span "telecommunication" at bounding box center [320, 114] width 59 height 11
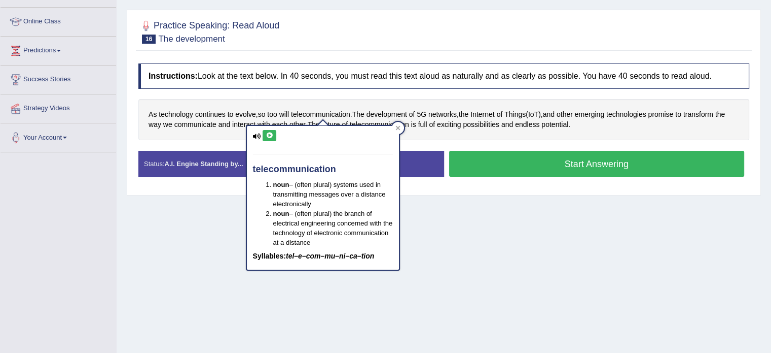
click at [271, 132] on icon at bounding box center [270, 135] width 8 height 6
click at [400, 127] on icon at bounding box center [398, 127] width 5 height 5
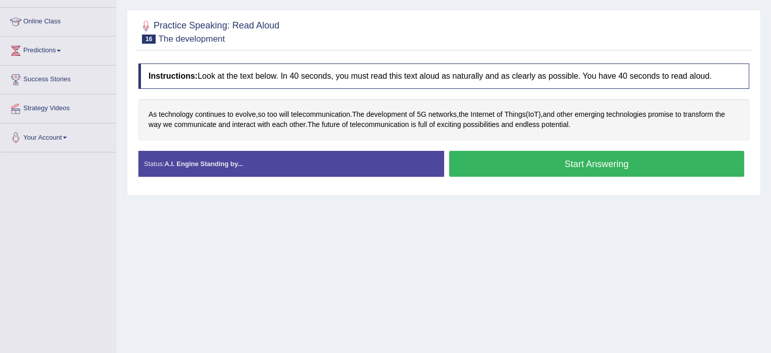
click at [473, 163] on button "Start Answering" at bounding box center [597, 164] width 296 height 26
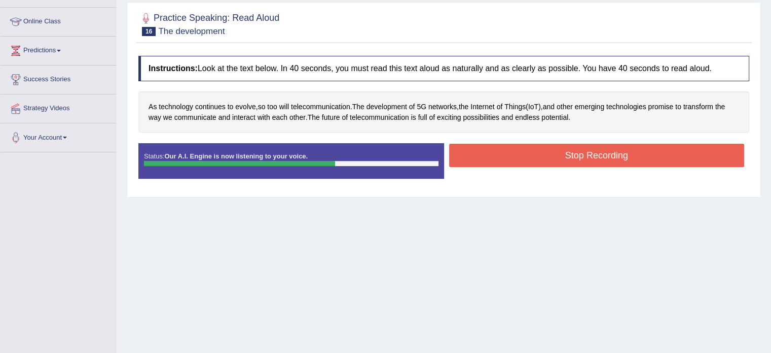
click at [483, 153] on button "Stop Recording" at bounding box center [597, 155] width 296 height 23
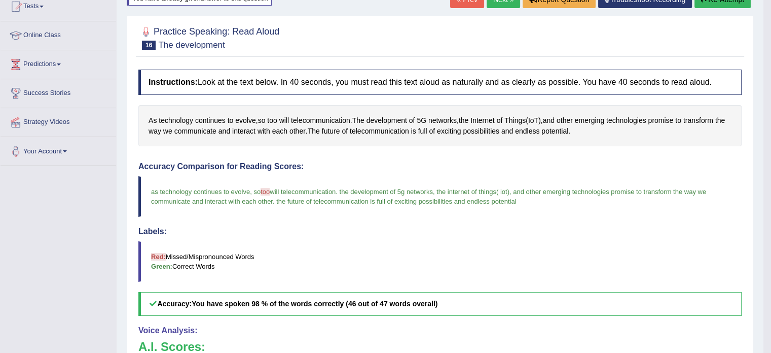
scroll to position [112, 0]
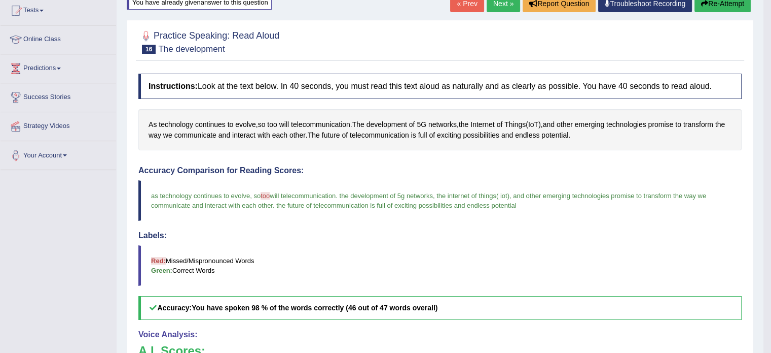
click at [494, 2] on link "Next »" at bounding box center [503, 3] width 33 height 17
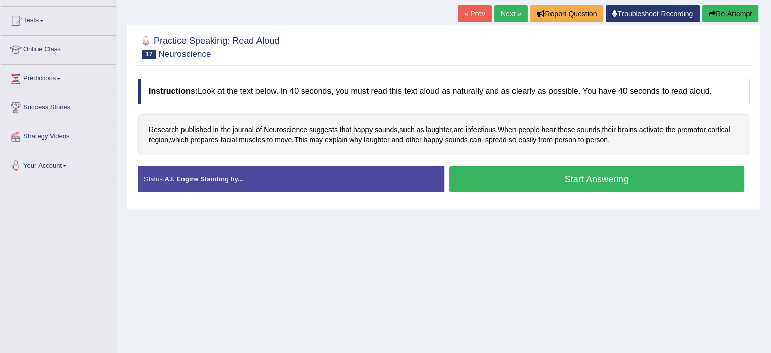
scroll to position [101, 0]
click at [730, 127] on span "cortical" at bounding box center [719, 129] width 22 height 11
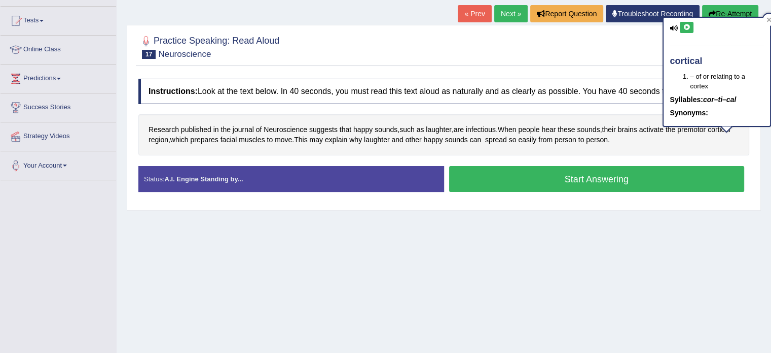
click at [686, 27] on icon at bounding box center [687, 27] width 8 height 6
click at [699, 129] on div "cortical – of or relating to a cortex Syllables: cor–ti–cal Synonyms:" at bounding box center [717, 75] width 109 height 117
click at [701, 128] on div "cortical – of or relating to a cortex Syllables: cor–ti–cal Synonyms:" at bounding box center [717, 75] width 109 height 117
click at [700, 137] on div "Research published in the journal of Neuroscience suggests that happy sounds , …" at bounding box center [443, 134] width 611 height 41
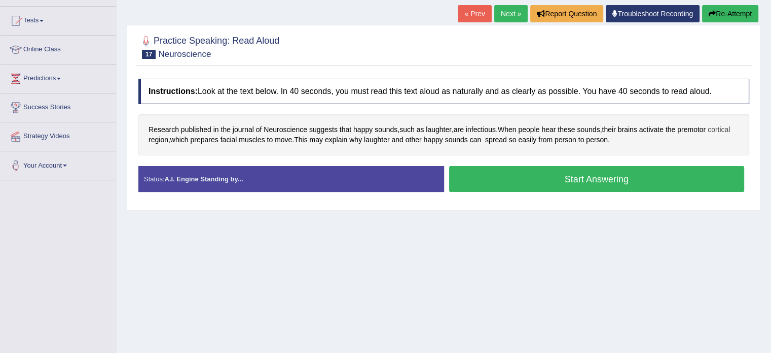
click at [716, 124] on span "cortical" at bounding box center [719, 129] width 22 height 11
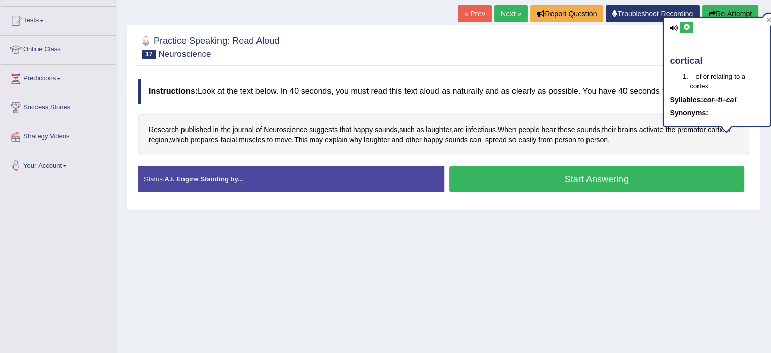
click at [708, 128] on div "cortical – of or relating to a cortex Syllables: cor–ti–cal Synonyms:" at bounding box center [717, 75] width 109 height 117
click at [712, 142] on div "Research published in the journal of Neuroscience suggests that happy sounds , …" at bounding box center [443, 134] width 611 height 41
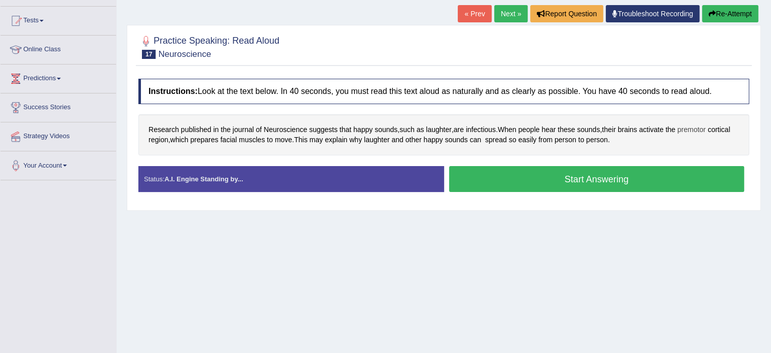
click at [698, 129] on span "premotor" at bounding box center [692, 129] width 28 height 11
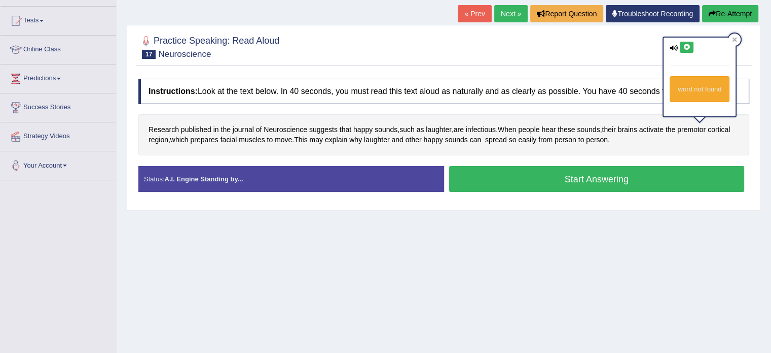
click at [687, 46] on icon at bounding box center [687, 47] width 8 height 6
click at [507, 127] on span "When" at bounding box center [507, 129] width 19 height 11
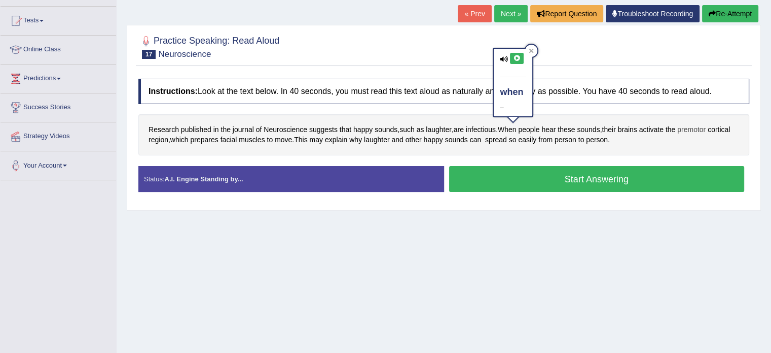
click at [705, 126] on span "premotor" at bounding box center [692, 129] width 28 height 11
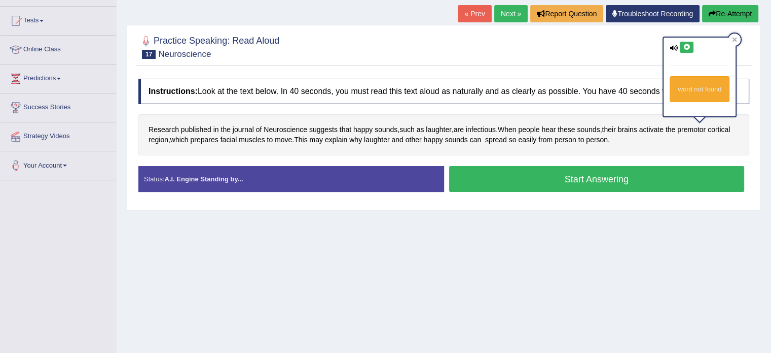
click at [690, 51] on button at bounding box center [687, 47] width 14 height 11
click at [510, 204] on div "Practice Speaking: Read Aloud 17 Neuroscience Instructions: Look at the text be…" at bounding box center [444, 118] width 635 height 186
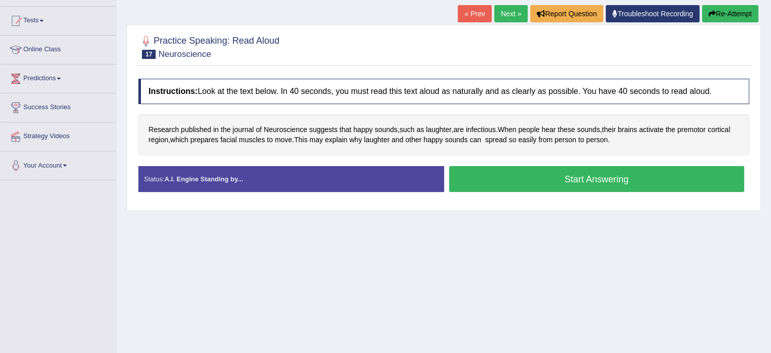
click at [525, 179] on button "Start Answering" at bounding box center [597, 179] width 296 height 26
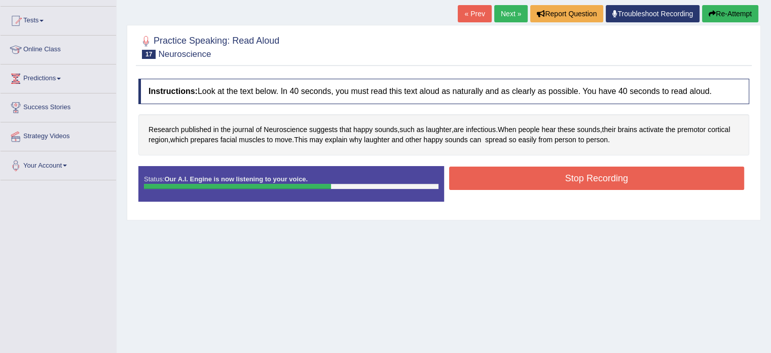
click at [525, 179] on button "Stop Recording" at bounding box center [597, 177] width 296 height 23
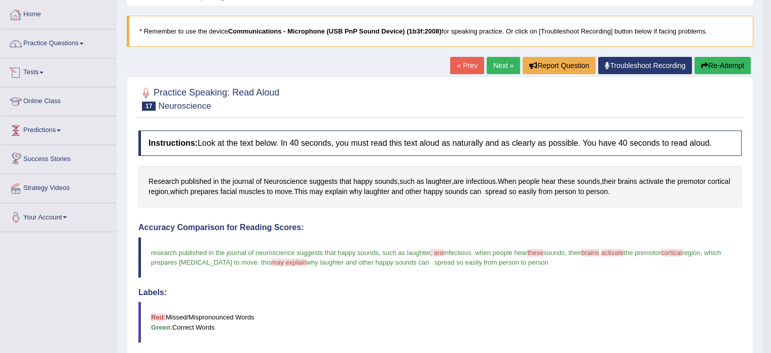
scroll to position [0, 0]
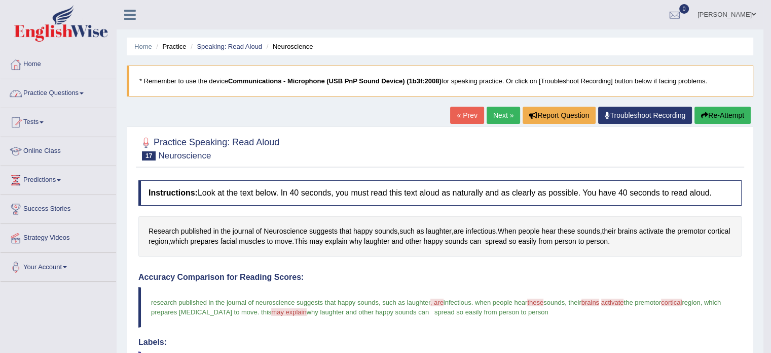
click at [56, 94] on link "Practice Questions" at bounding box center [59, 91] width 116 height 25
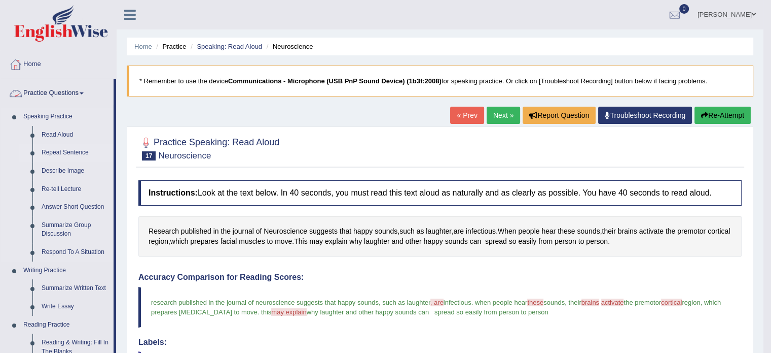
click at [75, 148] on link "Repeat Sentence" at bounding box center [75, 153] width 77 height 18
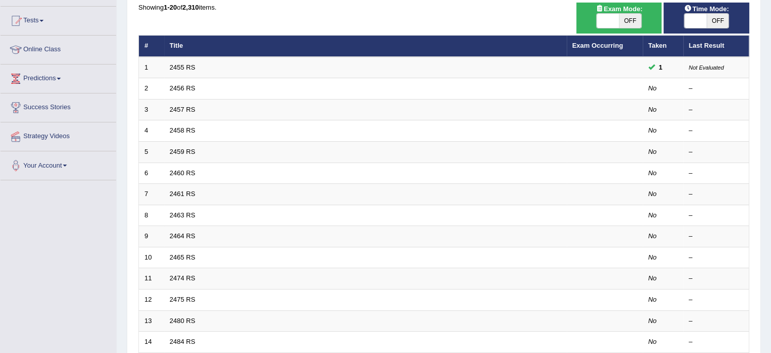
scroll to position [51, 0]
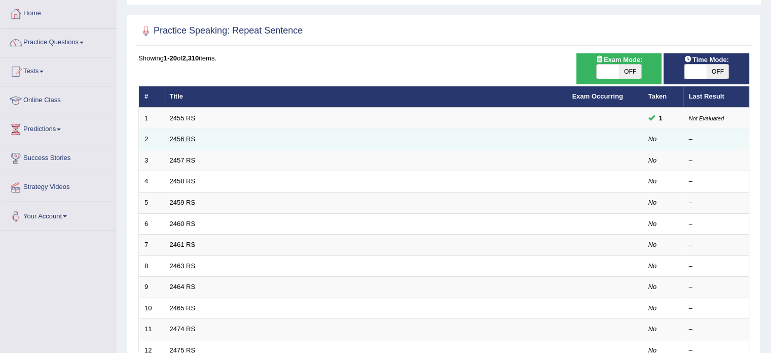
click at [188, 138] on link "2456 RS" at bounding box center [183, 139] width 26 height 8
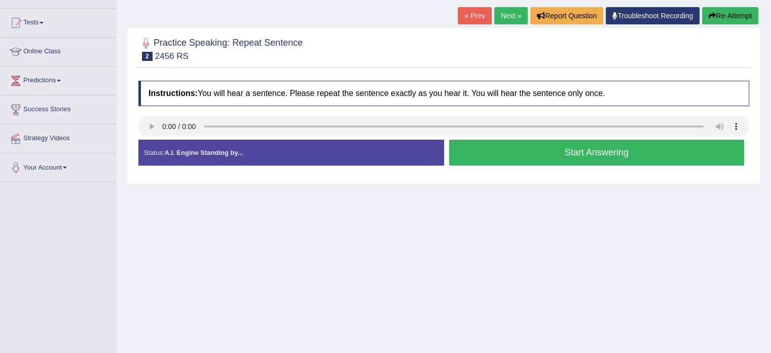
scroll to position [101, 0]
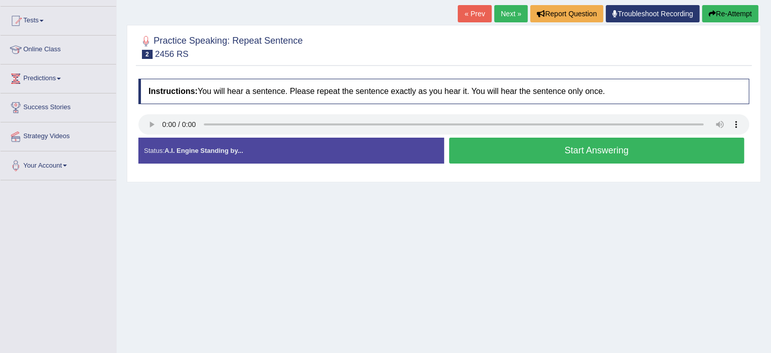
click at [538, 155] on button "Start Answering" at bounding box center [597, 150] width 296 height 26
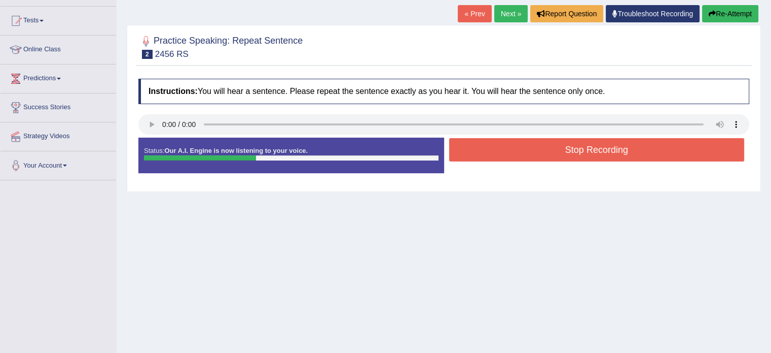
click at [538, 155] on button "Stop Recording" at bounding box center [597, 149] width 296 height 23
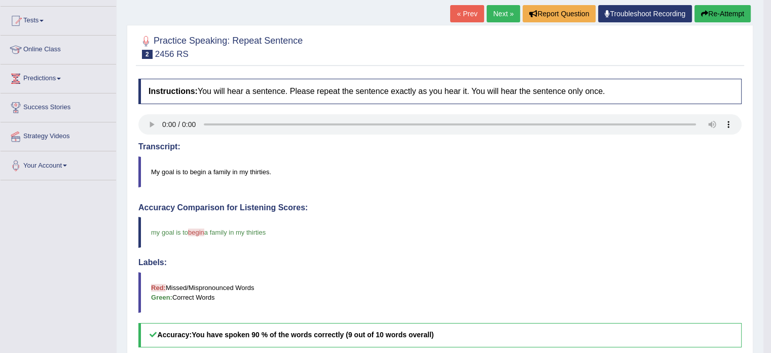
click at [491, 19] on link "Next »" at bounding box center [503, 13] width 33 height 17
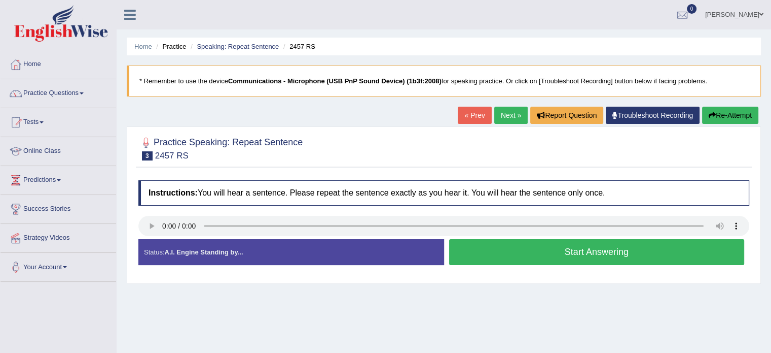
click at [505, 245] on button "Start Answering" at bounding box center [597, 252] width 296 height 26
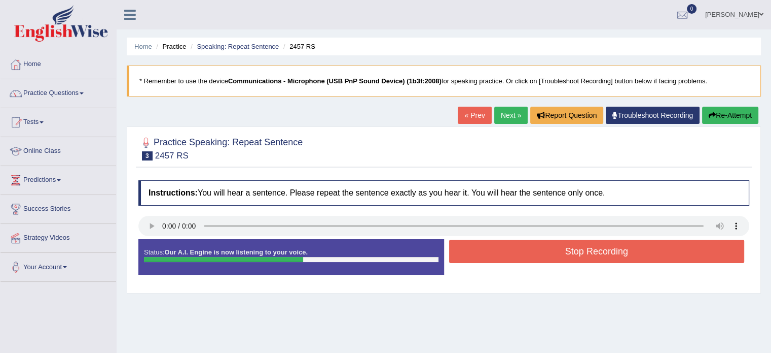
click at [531, 240] on button "Stop Recording" at bounding box center [597, 250] width 296 height 23
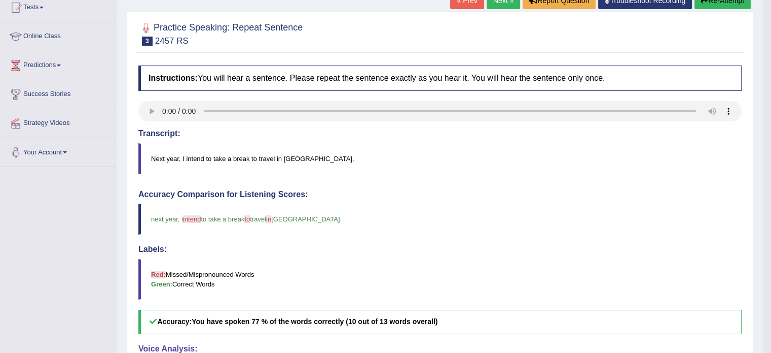
scroll to position [101, 0]
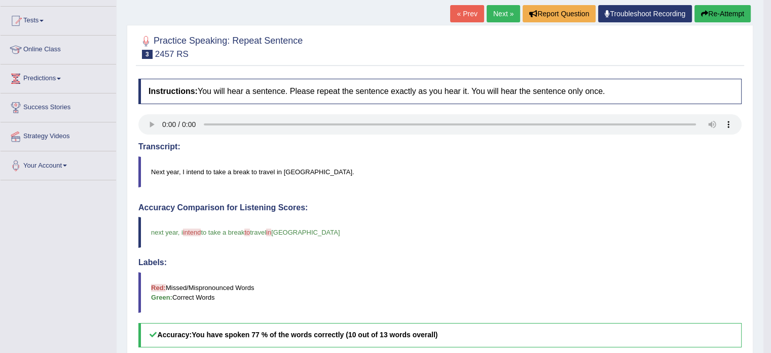
click at [507, 18] on link "Next »" at bounding box center [503, 13] width 33 height 17
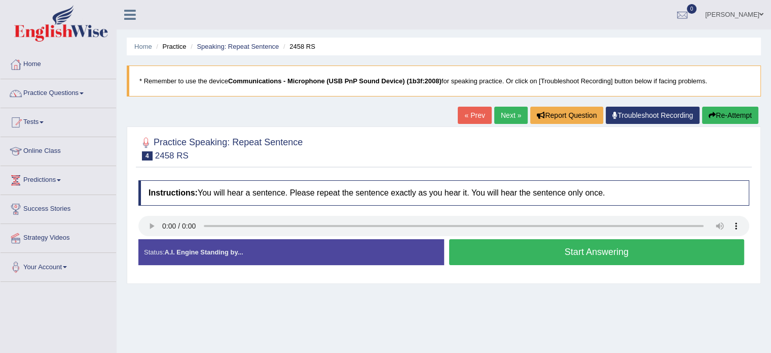
click at [499, 250] on button "Start Answering" at bounding box center [597, 252] width 296 height 26
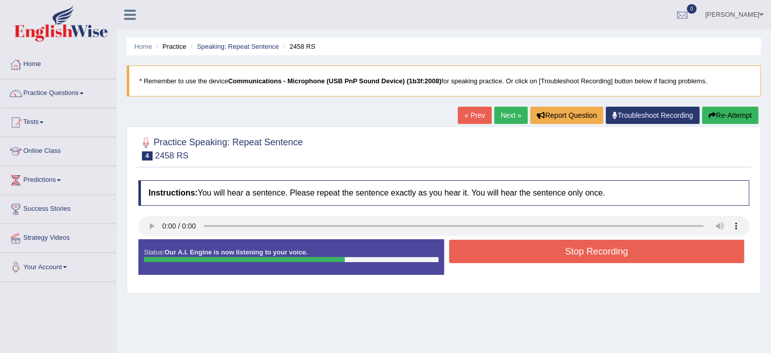
click at [499, 250] on button "Stop Recording" at bounding box center [597, 250] width 296 height 23
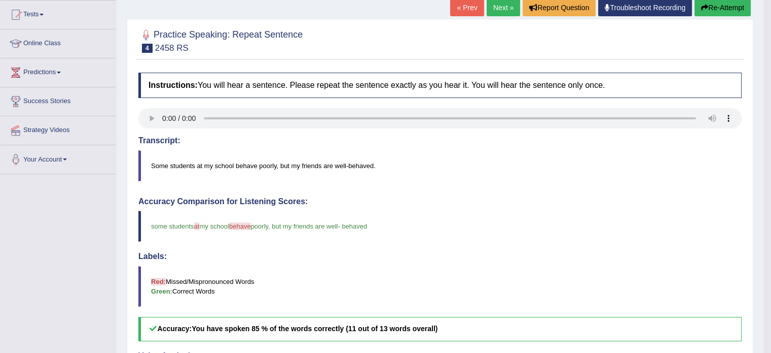
scroll to position [78, 0]
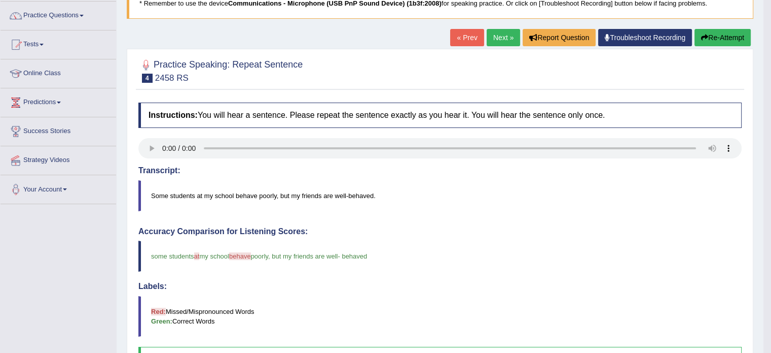
click at [490, 34] on link "Next »" at bounding box center [503, 37] width 33 height 17
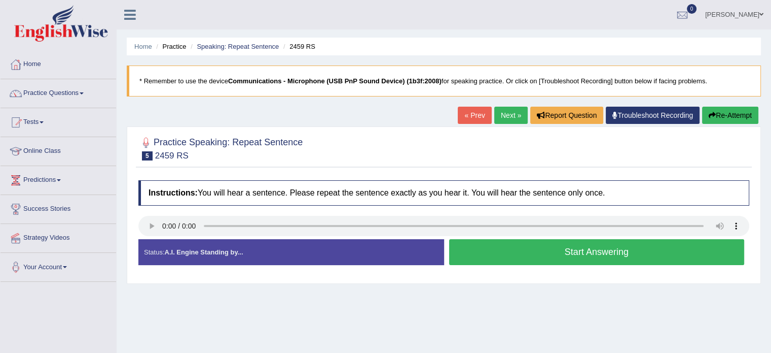
click at [481, 257] on button "Start Answering" at bounding box center [597, 252] width 296 height 26
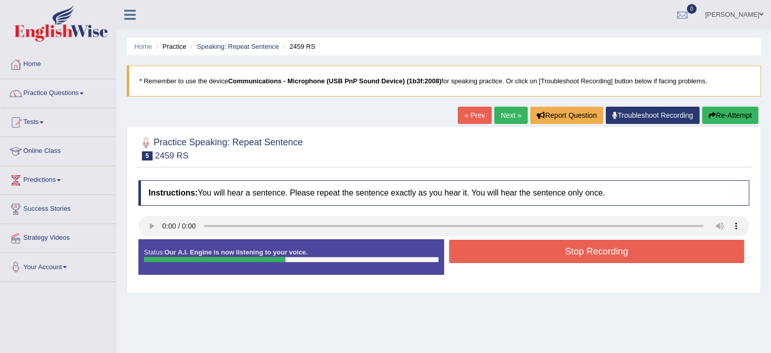
click at [481, 257] on button "Stop Recording" at bounding box center [597, 250] width 296 height 23
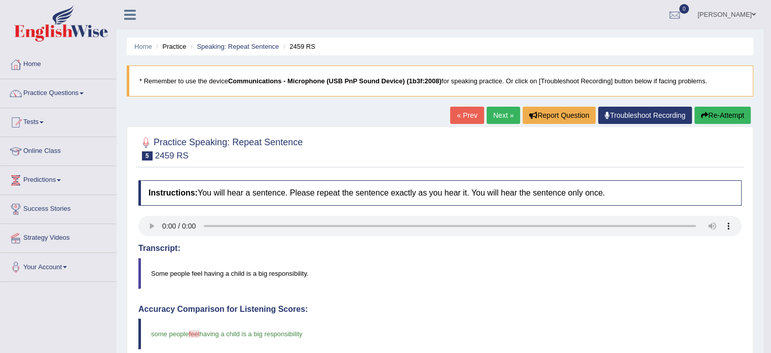
click at [497, 117] on link "Next »" at bounding box center [503, 115] width 33 height 17
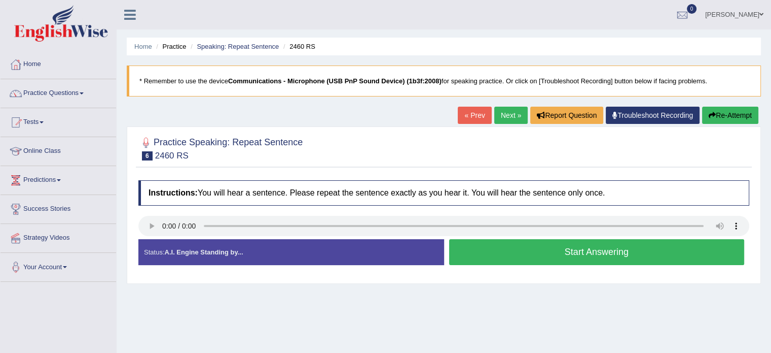
click at [513, 253] on button "Start Answering" at bounding box center [597, 252] width 296 height 26
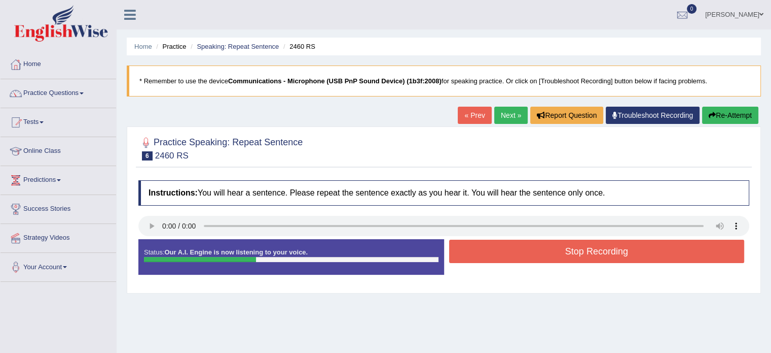
click at [513, 253] on button "Stop Recording" at bounding box center [597, 250] width 296 height 23
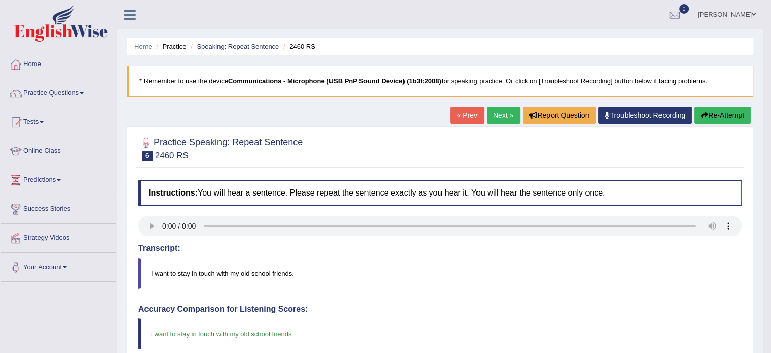
click at [497, 112] on link "Next »" at bounding box center [503, 115] width 33 height 17
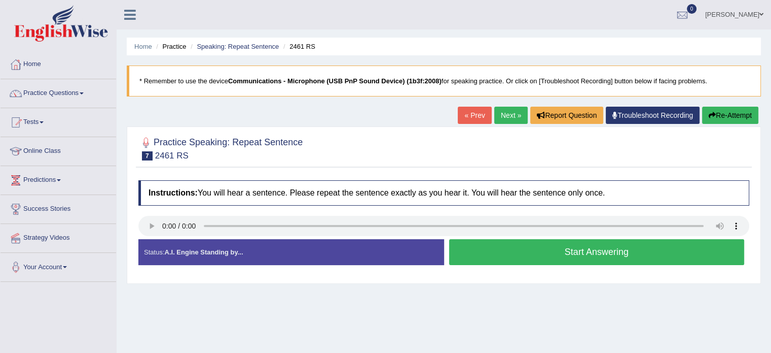
click at [475, 245] on button "Start Answering" at bounding box center [597, 252] width 296 height 26
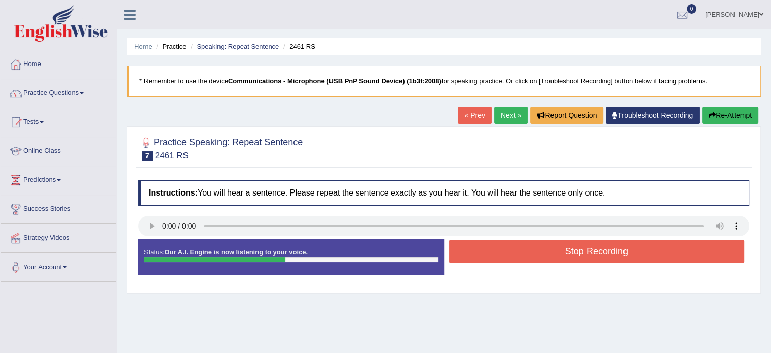
click at [475, 245] on button "Stop Recording" at bounding box center [597, 250] width 296 height 23
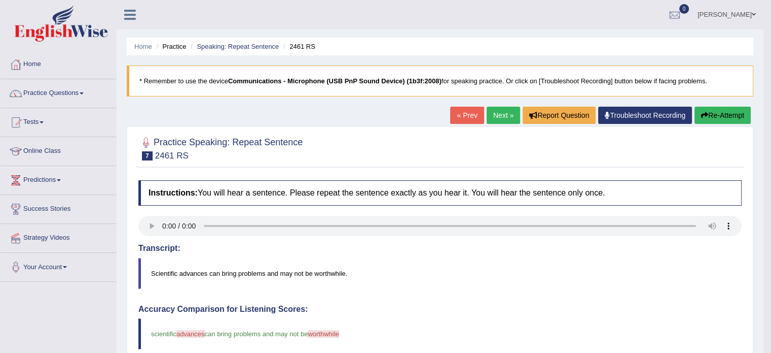
scroll to position [101, 0]
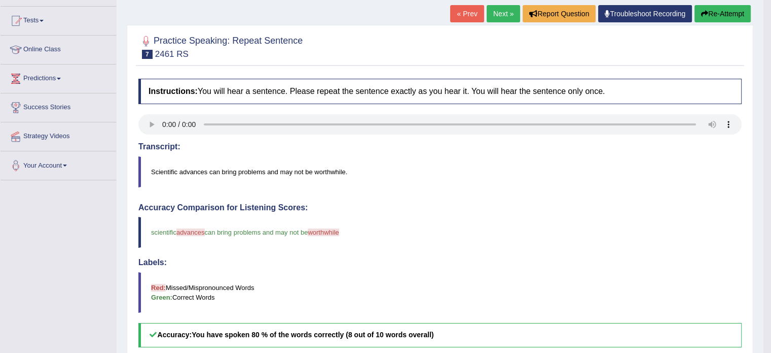
click at [494, 18] on link "Next »" at bounding box center [503, 13] width 33 height 17
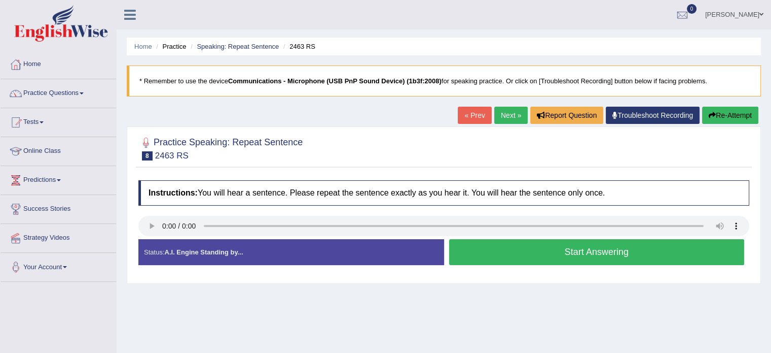
click at [508, 252] on button "Start Answering" at bounding box center [597, 252] width 296 height 26
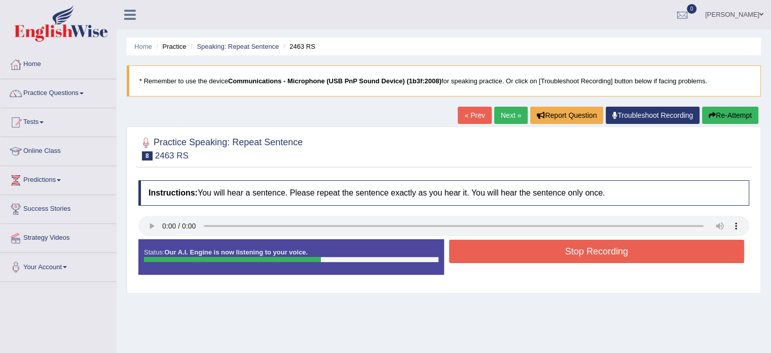
click at [508, 252] on button "Stop Recording" at bounding box center [597, 250] width 296 height 23
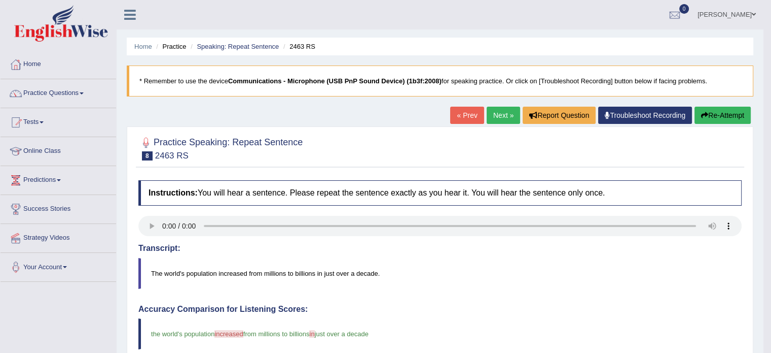
click at [491, 115] on link "Next »" at bounding box center [503, 115] width 33 height 17
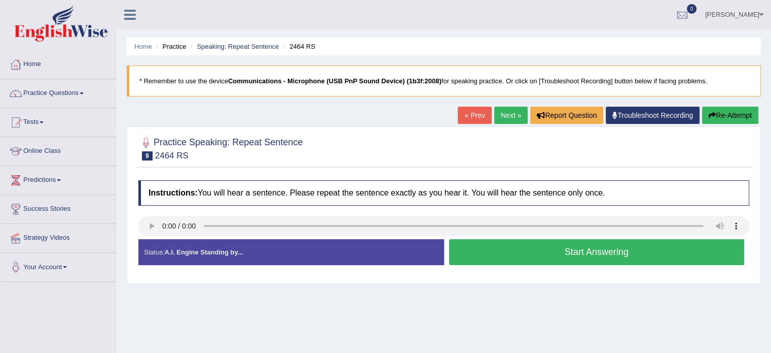
click at [465, 248] on button "Start Answering" at bounding box center [597, 252] width 296 height 26
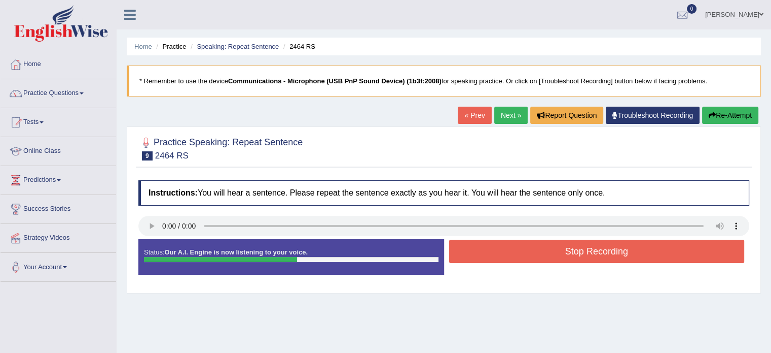
click at [465, 248] on button "Stop Recording" at bounding box center [597, 250] width 296 height 23
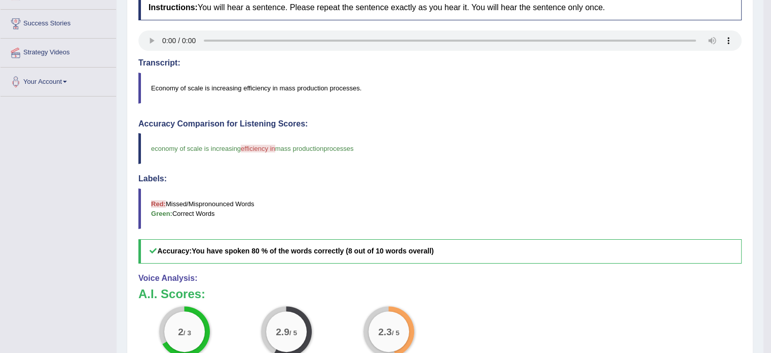
scroll to position [203, 0]
